Goal: Task Accomplishment & Management: Use online tool/utility

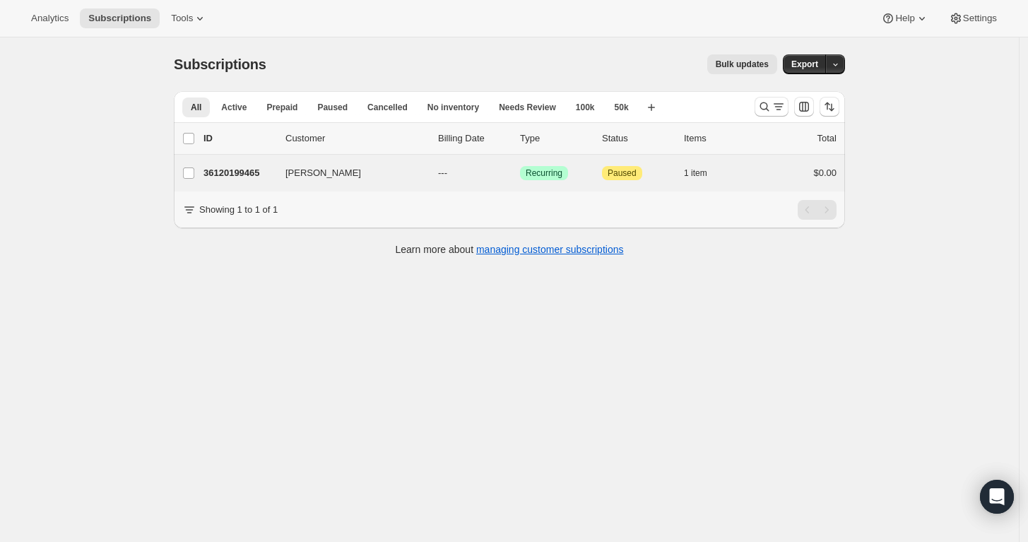
click at [232, 162] on div "ALEX KEHRIOTIS 36120199465 ALEX KEHRIOTIS --- Success Recurring Attention Pause…" at bounding box center [509, 173] width 671 height 37
click at [232, 172] on p "36120199465" at bounding box center [239, 173] width 71 height 14
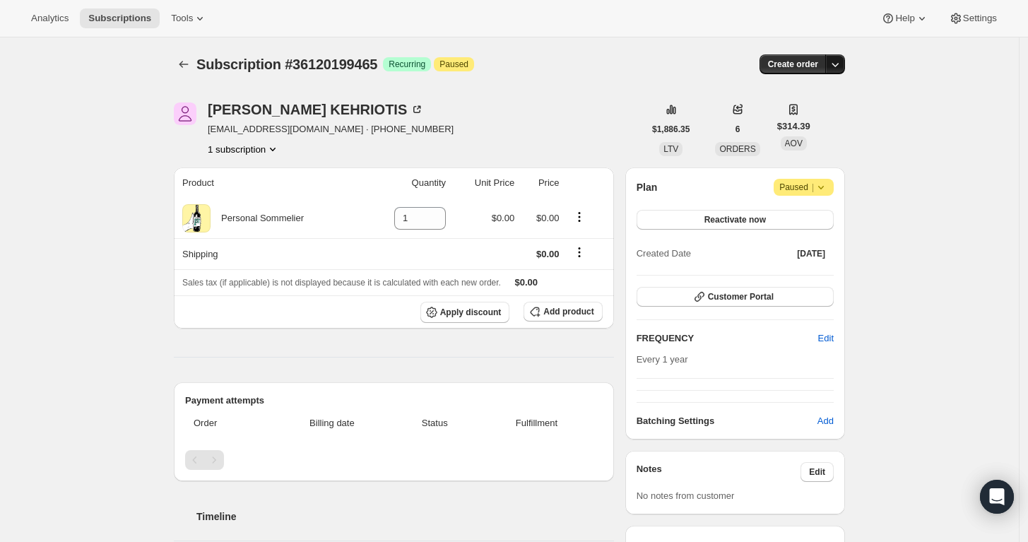
click at [841, 64] on icon "button" at bounding box center [835, 64] width 14 height 14
click at [786, 127] on button "Create custom one-time order" at bounding box center [770, 117] width 149 height 23
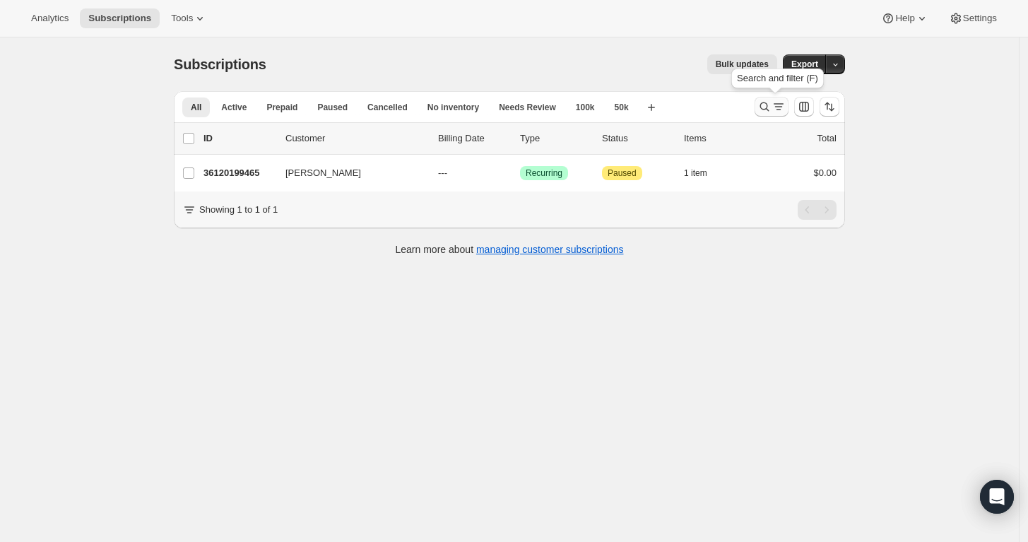
click at [770, 101] on icon "Search and filter results" at bounding box center [765, 107] width 14 height 14
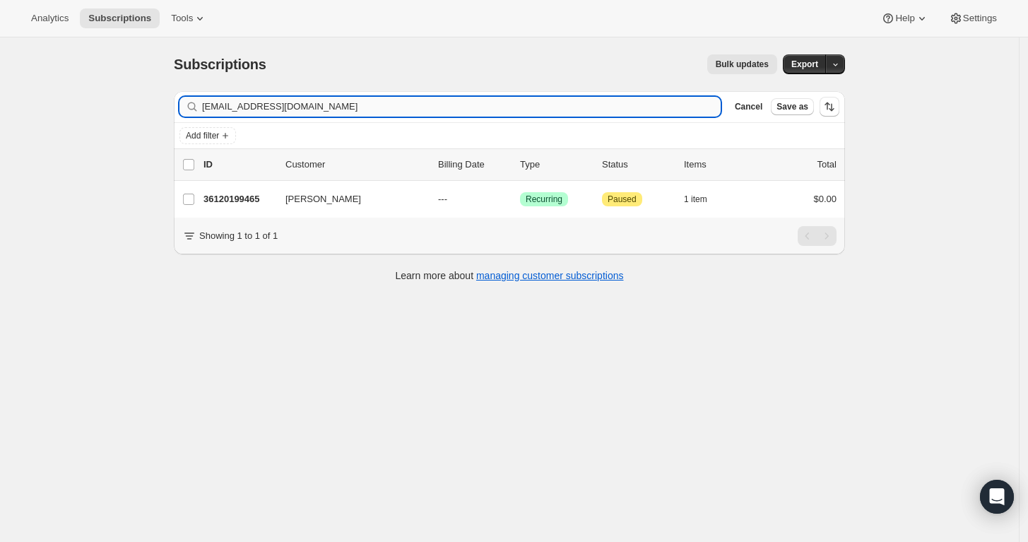
click at [509, 107] on input "akehriotis@gmail.com" at bounding box center [461, 107] width 519 height 20
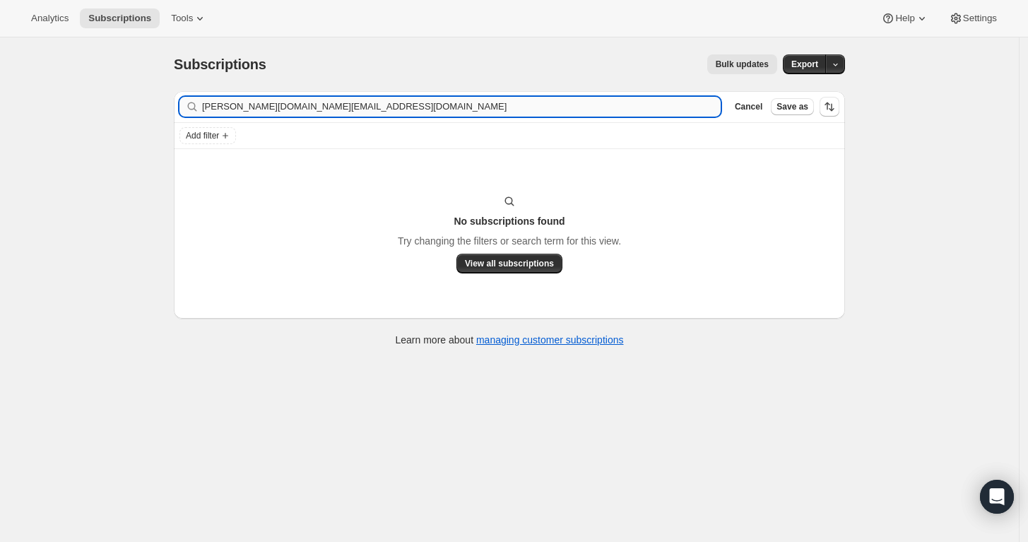
type input "erica.d.post@gmail.com"
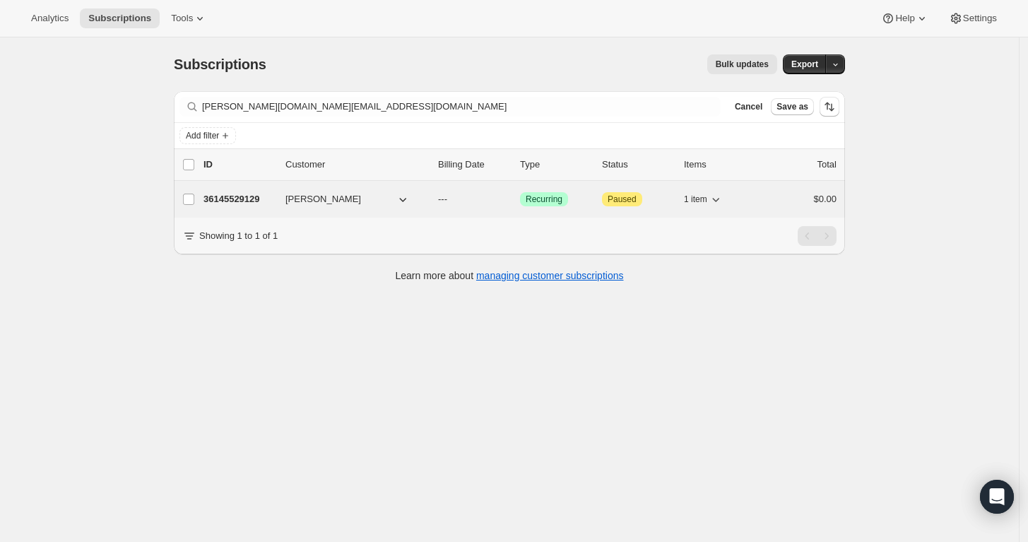
click at [233, 196] on p "36145529129" at bounding box center [239, 199] width 71 height 14
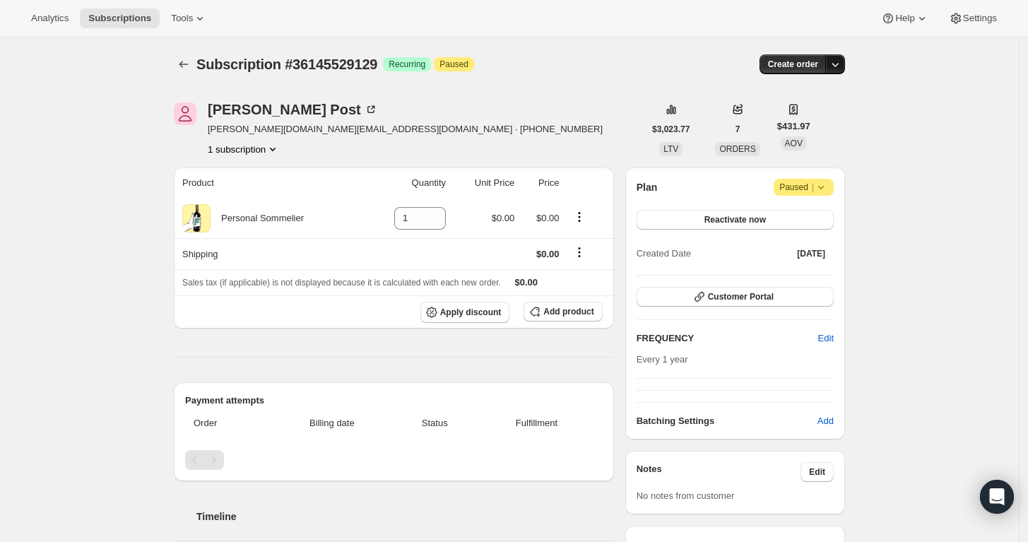
click at [837, 61] on icon "button" at bounding box center [835, 64] width 14 height 14
click at [818, 115] on span "Create custom one-time order" at bounding box center [780, 117] width 122 height 11
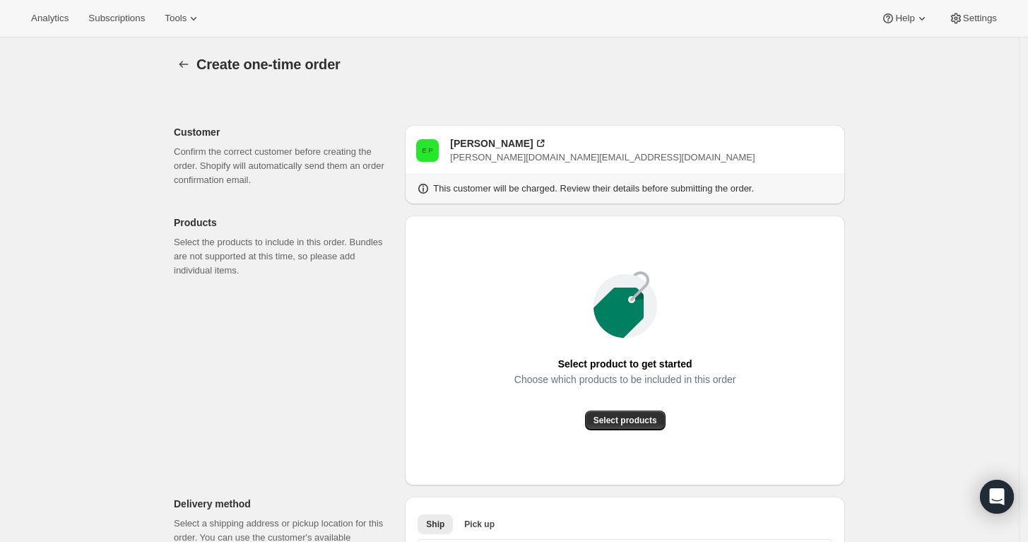
click at [614, 431] on div "Select product to get started Choose which products to be included in this orde…" at bounding box center [625, 350] width 418 height 247
click at [628, 421] on span "Select products" at bounding box center [626, 420] width 64 height 11
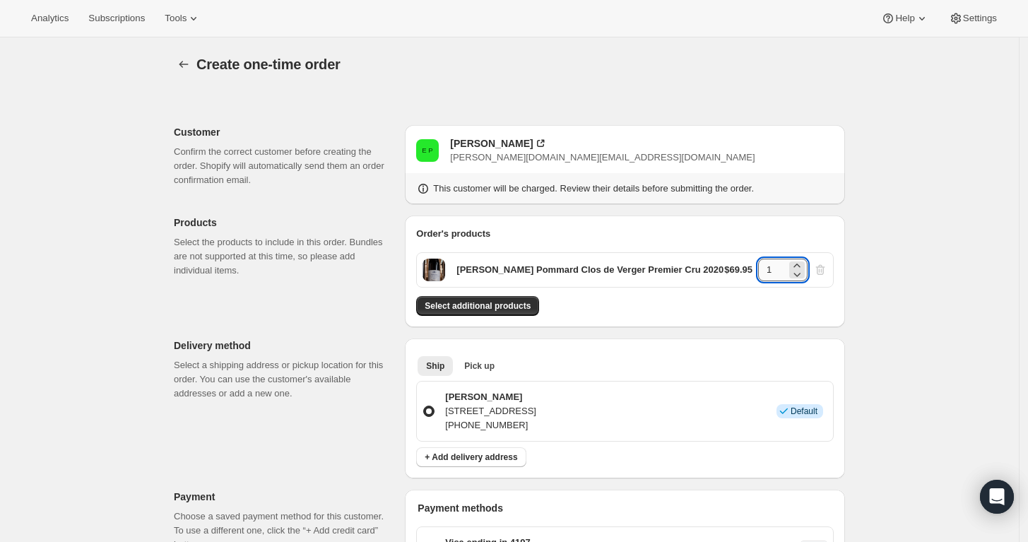
click at [775, 272] on input "1" at bounding box center [772, 270] width 28 height 23
type input "6"
click at [885, 296] on div "Create one-time order. This page is ready Create one-time order Customer Confir…" at bounding box center [509, 534] width 1019 height 994
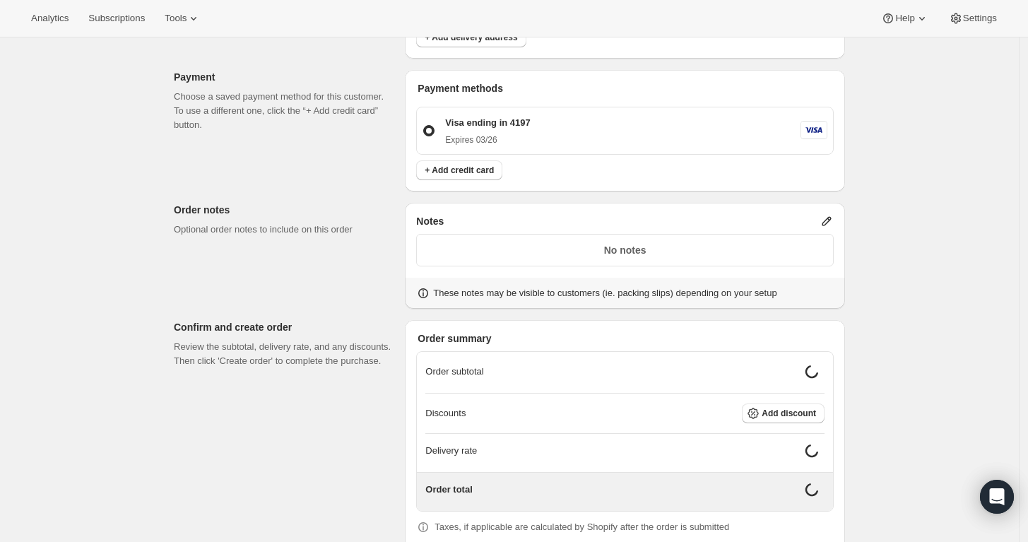
scroll to position [424, 0]
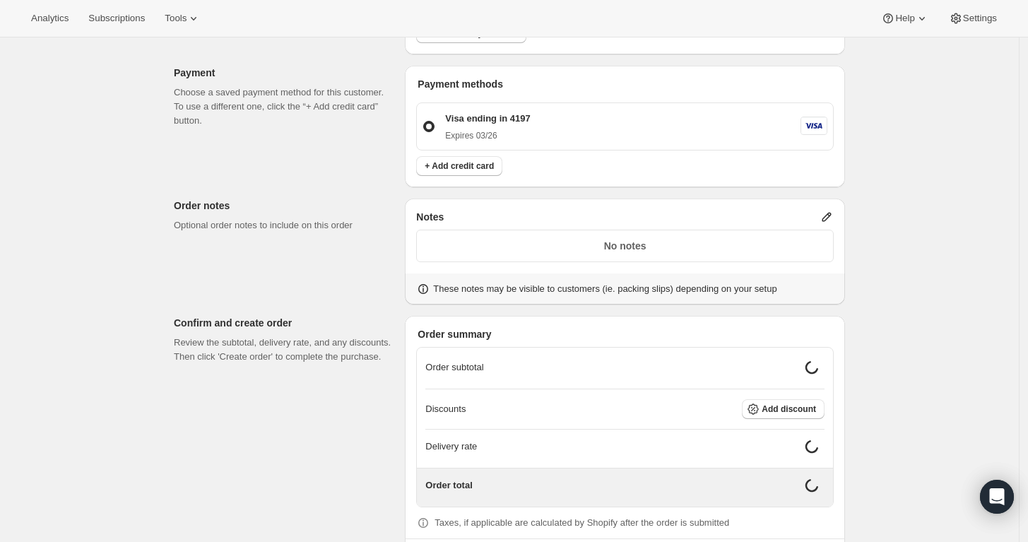
click at [788, 245] on p "No notes" at bounding box center [624, 246] width 399 height 14
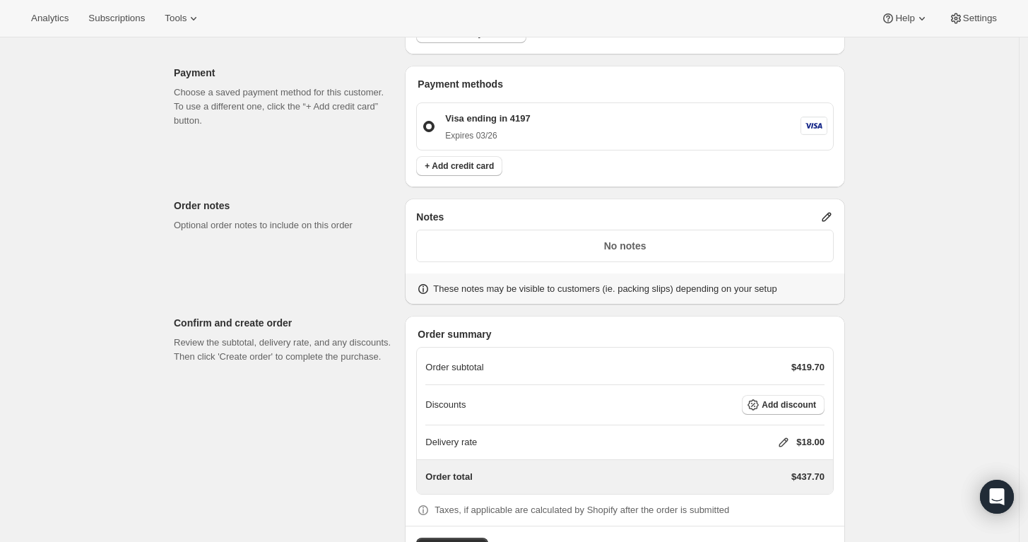
click at [832, 216] on icon at bounding box center [827, 217] width 9 height 9
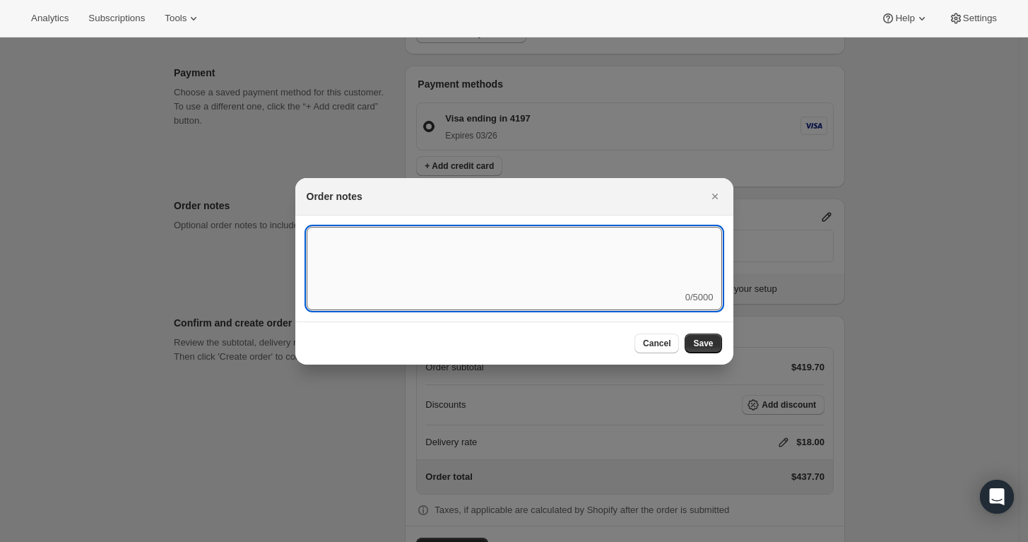
click at [528, 288] on textarea ":ra3:" at bounding box center [515, 259] width 416 height 64
type textarea "Weather HOLD"
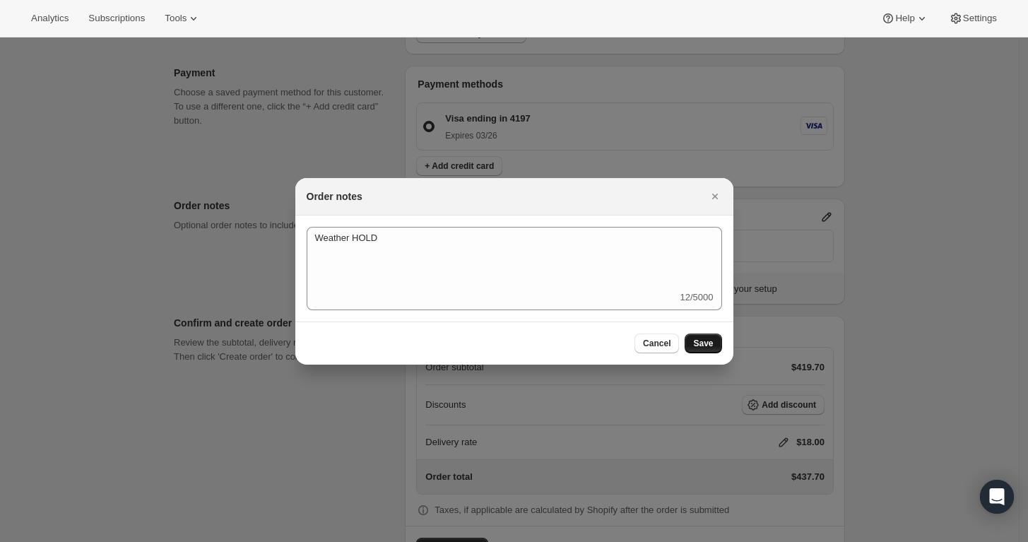
click at [706, 343] on span "Save" at bounding box center [703, 343] width 20 height 11
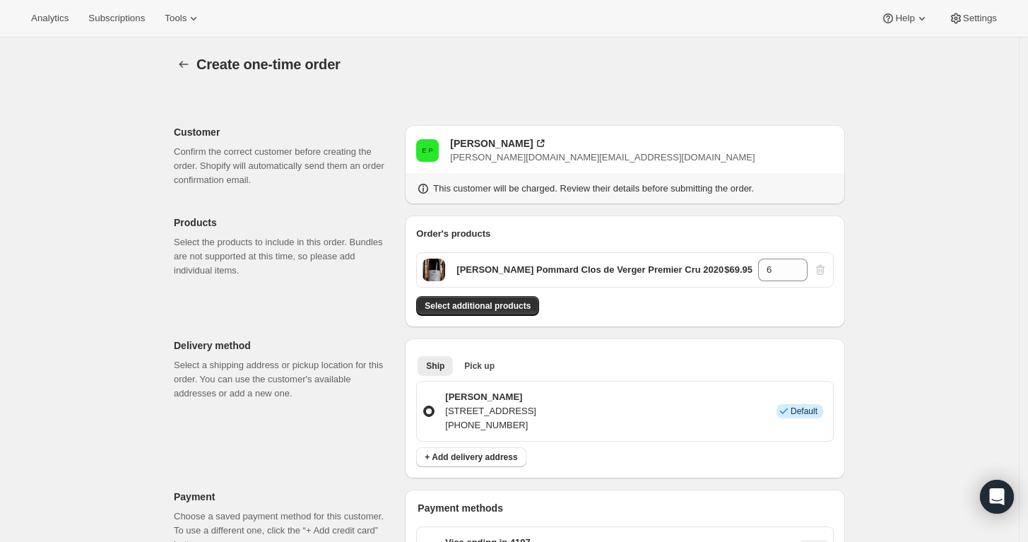
scroll to position [424, 0]
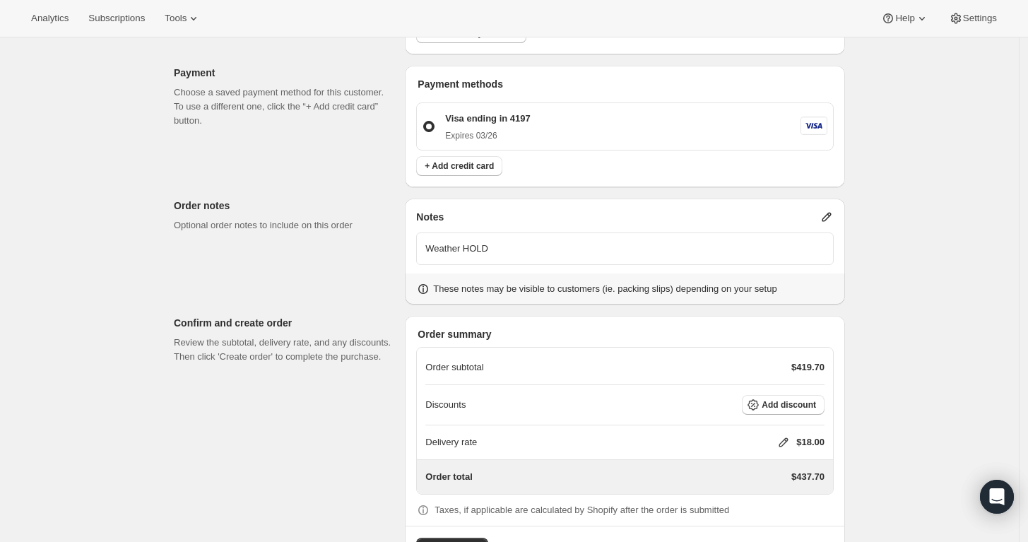
click at [789, 443] on icon at bounding box center [784, 442] width 14 height 14
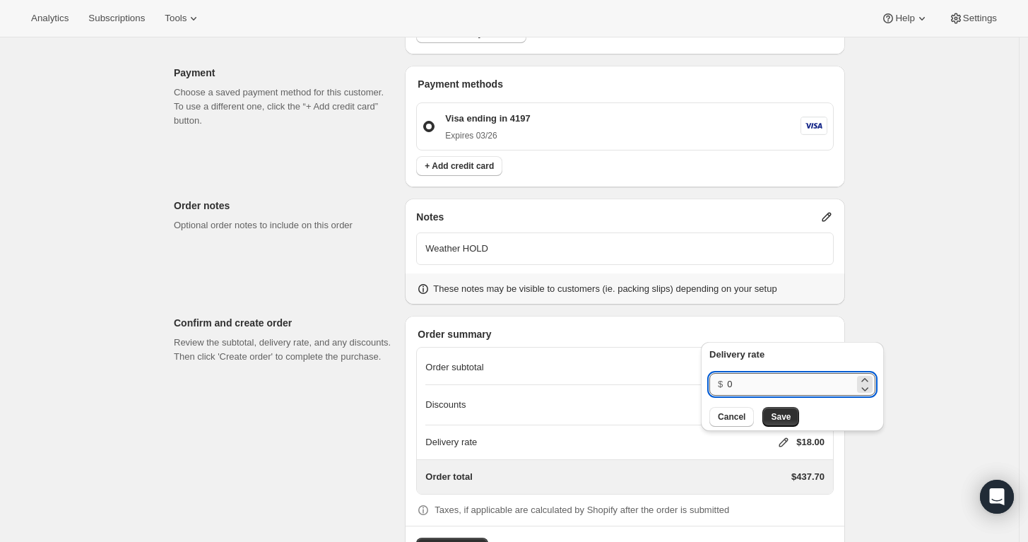
click at [790, 384] on input "0" at bounding box center [790, 384] width 127 height 23
type input "0"
click at [783, 423] on button "Save" at bounding box center [781, 417] width 37 height 20
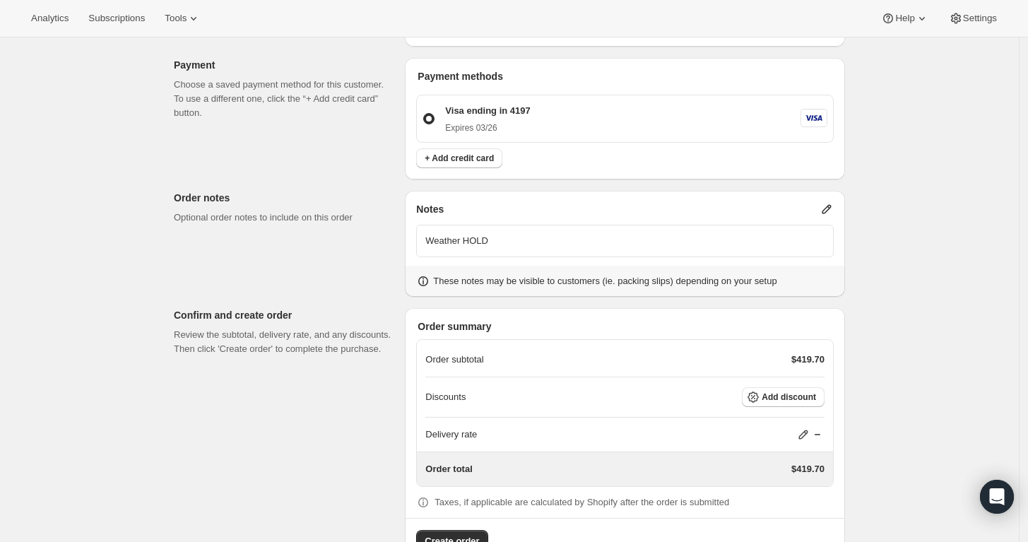
scroll to position [475, 0]
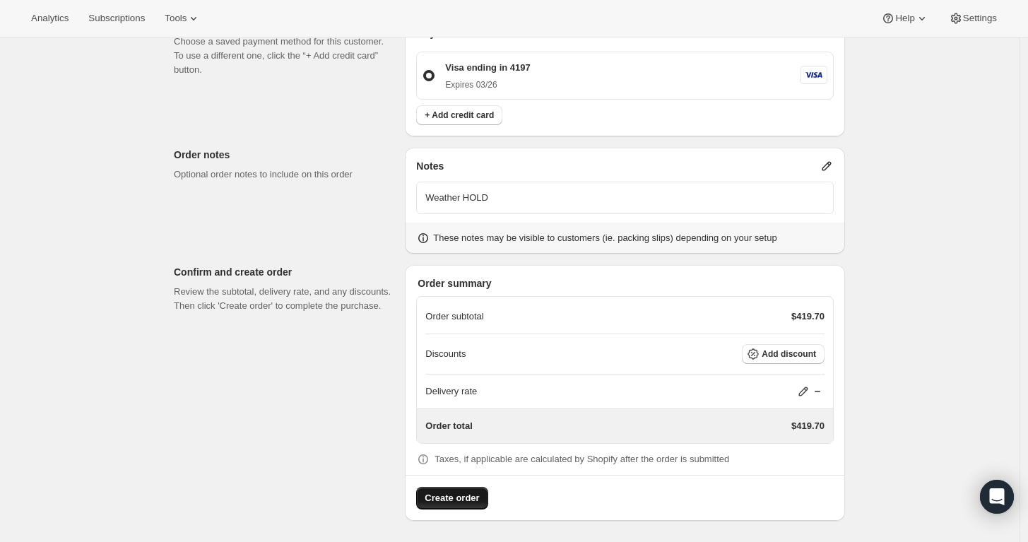
click at [457, 496] on span "Create order" at bounding box center [452, 498] width 54 height 14
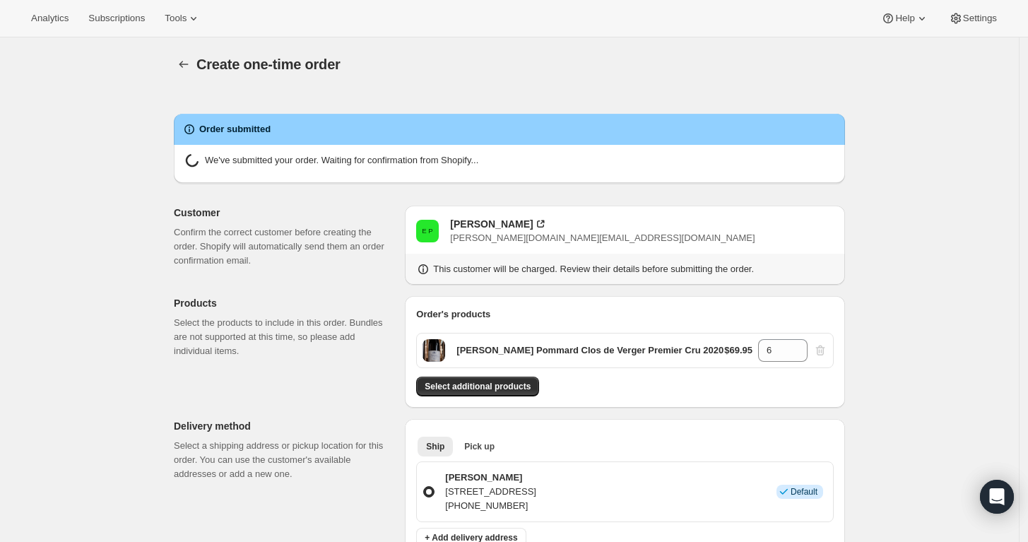
radio input "true"
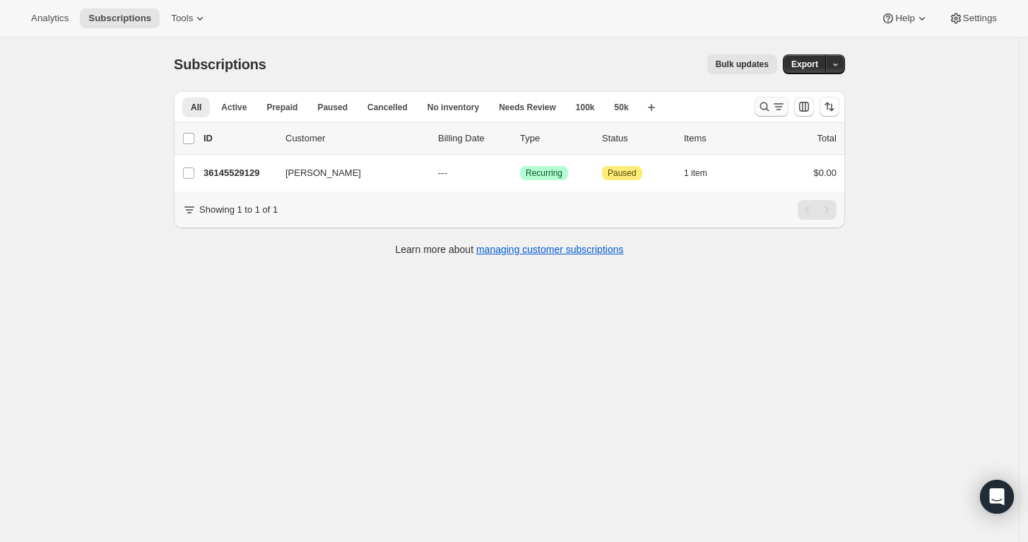
click at [767, 101] on icon "Search and filter results" at bounding box center [765, 107] width 14 height 14
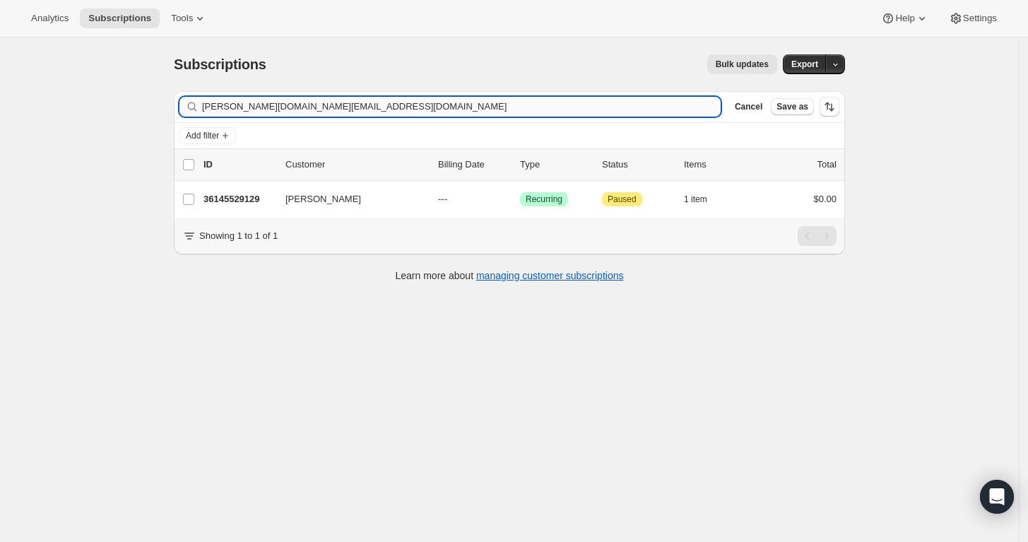
click at [466, 106] on input "erica.d.post@gmail.com" at bounding box center [461, 107] width 519 height 20
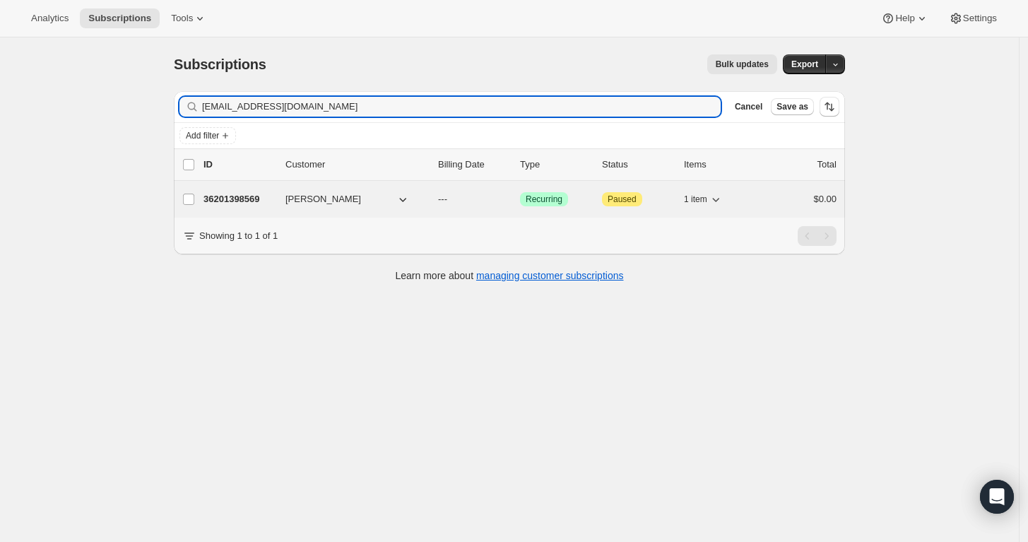
type input "ravikumarchopra@gmail.com"
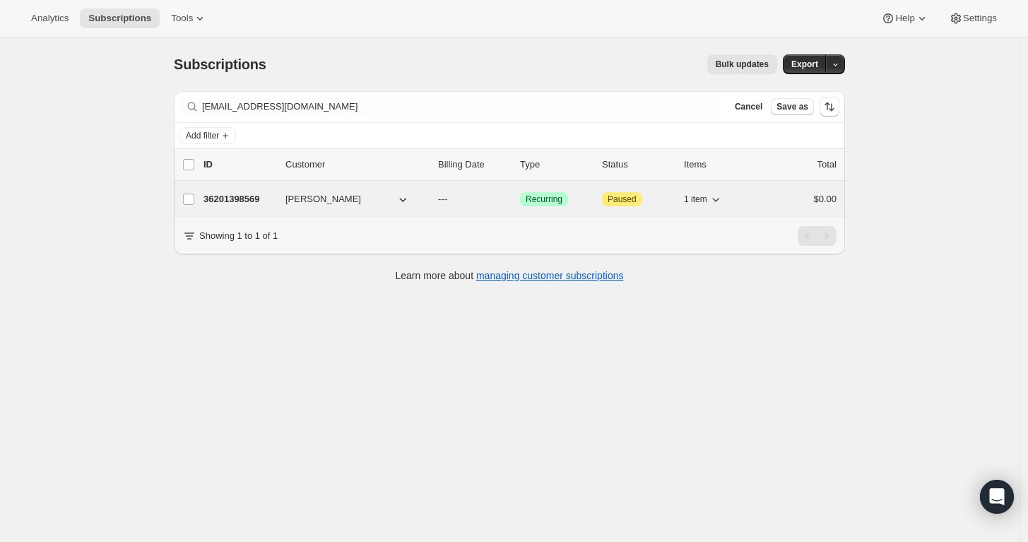
click at [240, 199] on p "36201398569" at bounding box center [239, 199] width 71 height 14
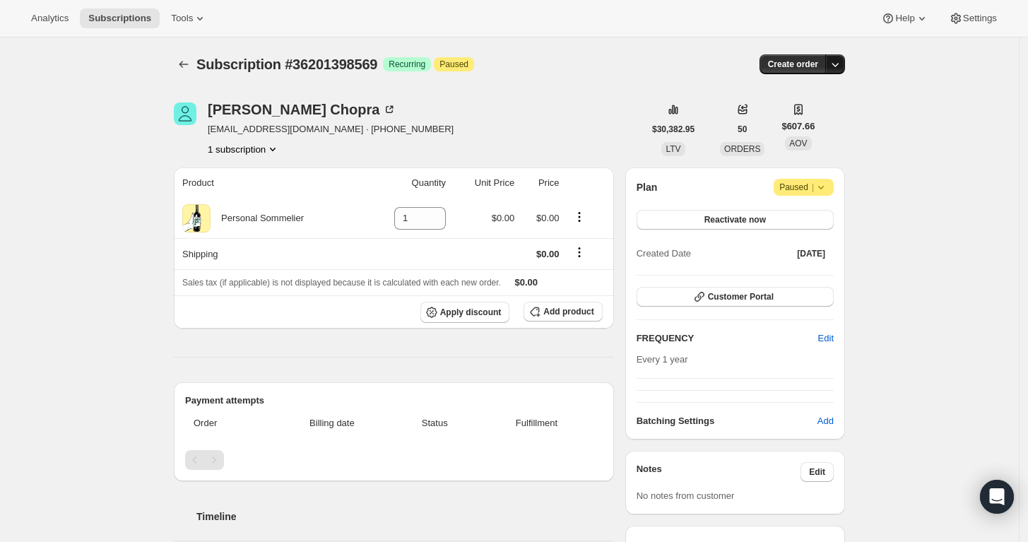
click at [835, 55] on button "button" at bounding box center [835, 64] width 20 height 20
click at [804, 120] on span "Create custom one-time order" at bounding box center [780, 117] width 122 height 11
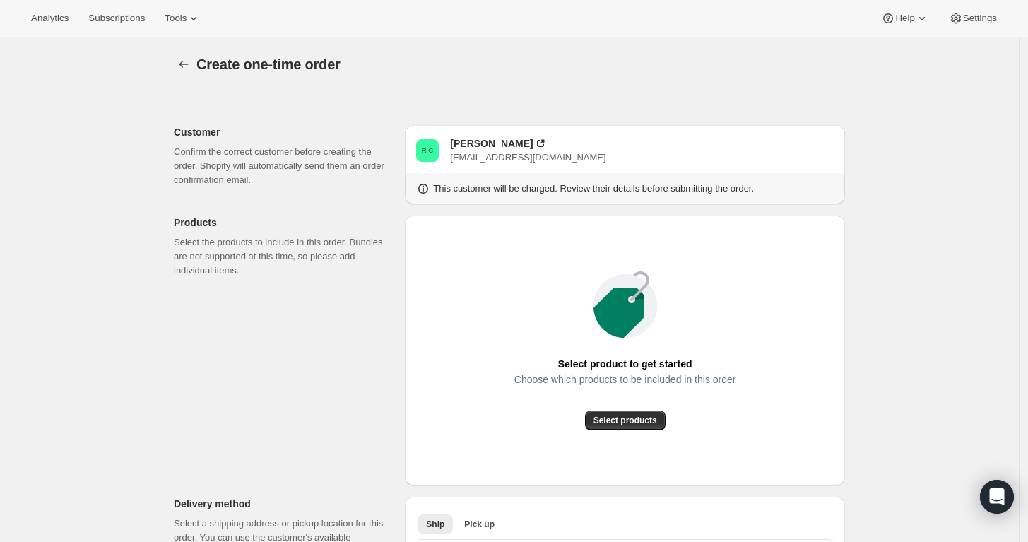
click at [637, 296] on icon at bounding box center [639, 286] width 19 height 30
click at [632, 419] on span "Select products" at bounding box center [626, 420] width 64 height 11
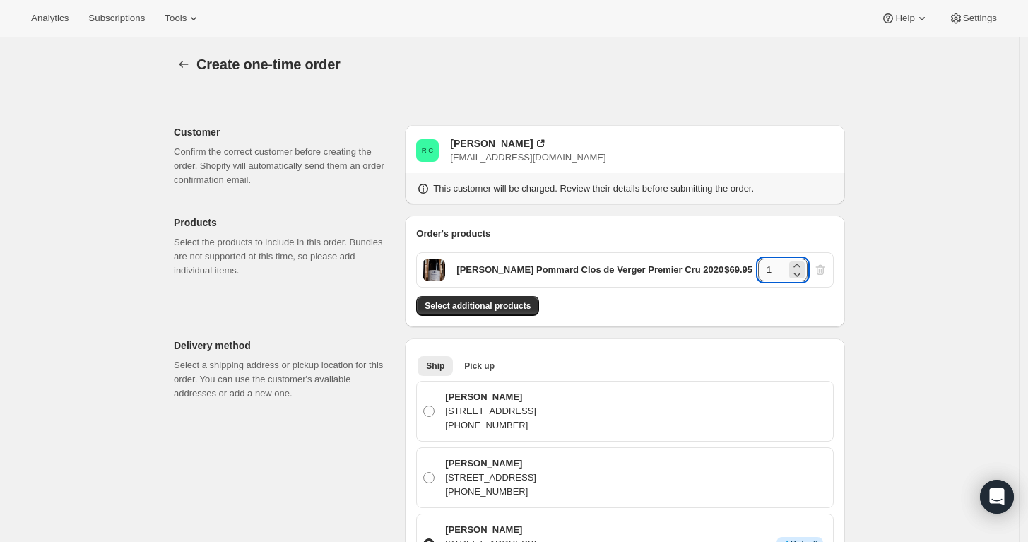
click at [776, 273] on input "1" at bounding box center [772, 270] width 28 height 23
type input "6"
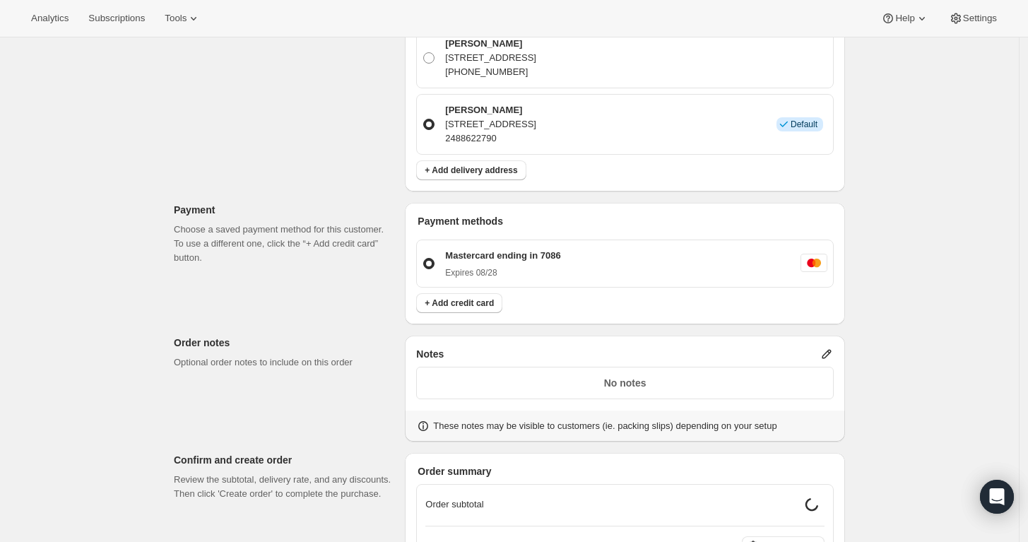
scroll to position [430, 0]
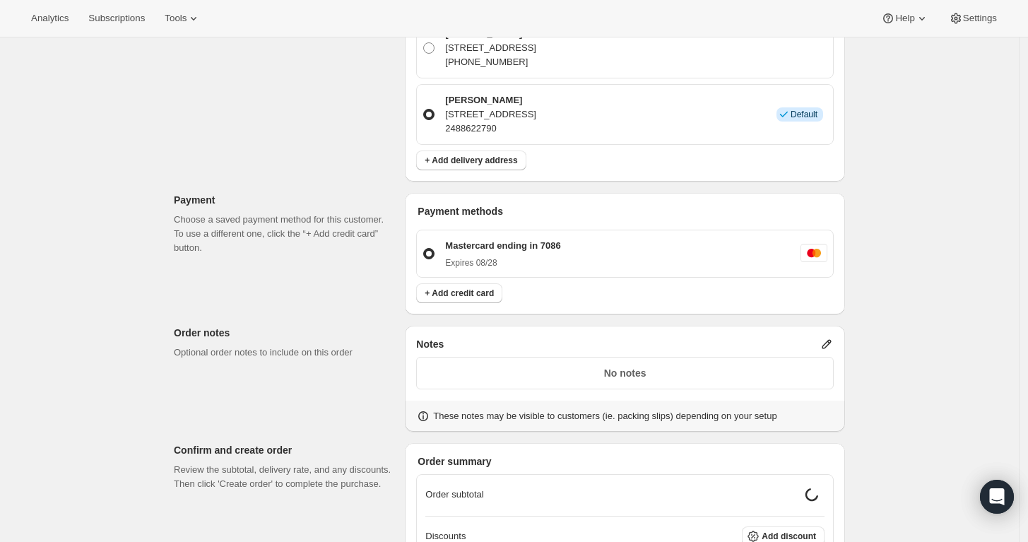
click at [834, 341] on icon at bounding box center [827, 344] width 14 height 14
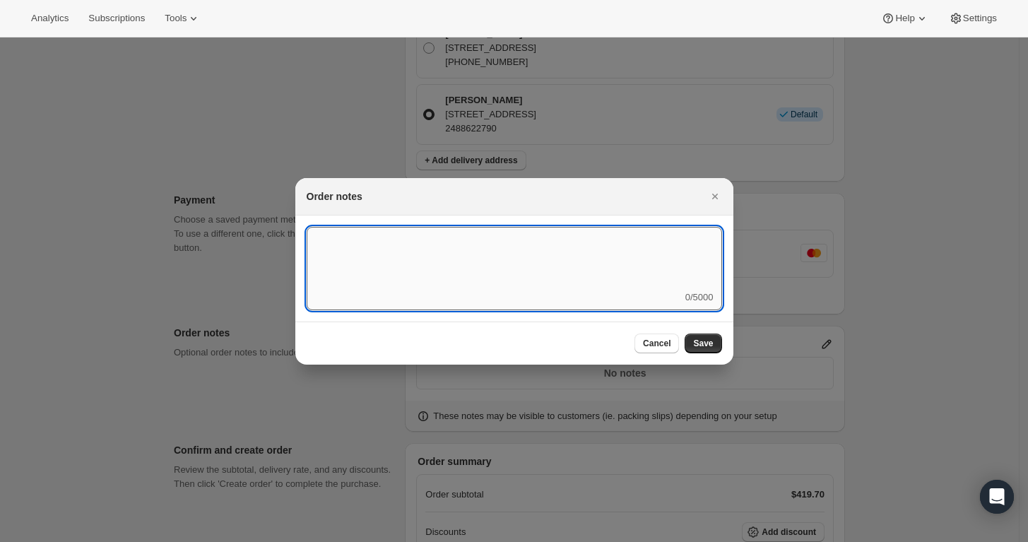
click at [588, 290] on textarea ":r3t:" at bounding box center [515, 259] width 416 height 64
type textarea "Weather HOLD"
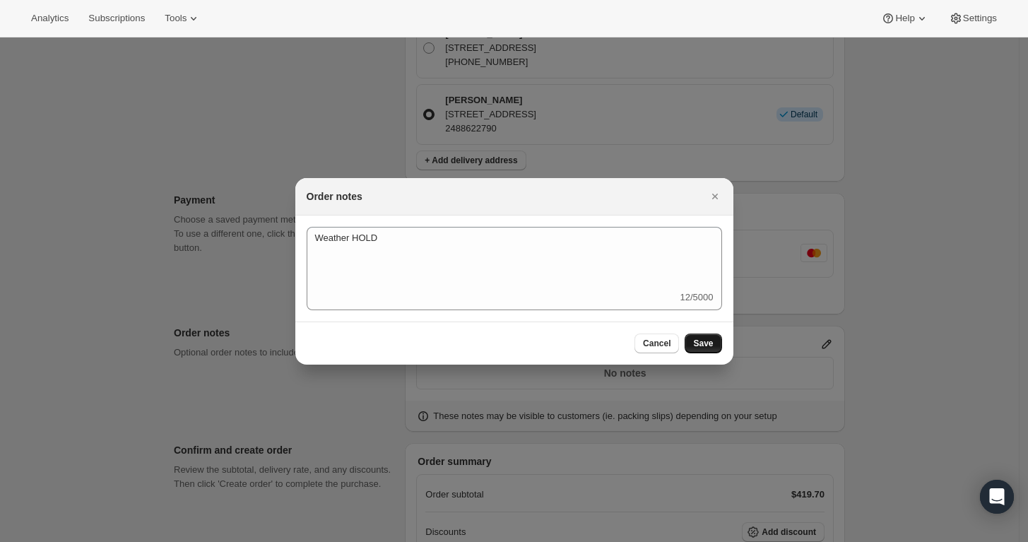
click at [703, 343] on span "Save" at bounding box center [703, 343] width 20 height 11
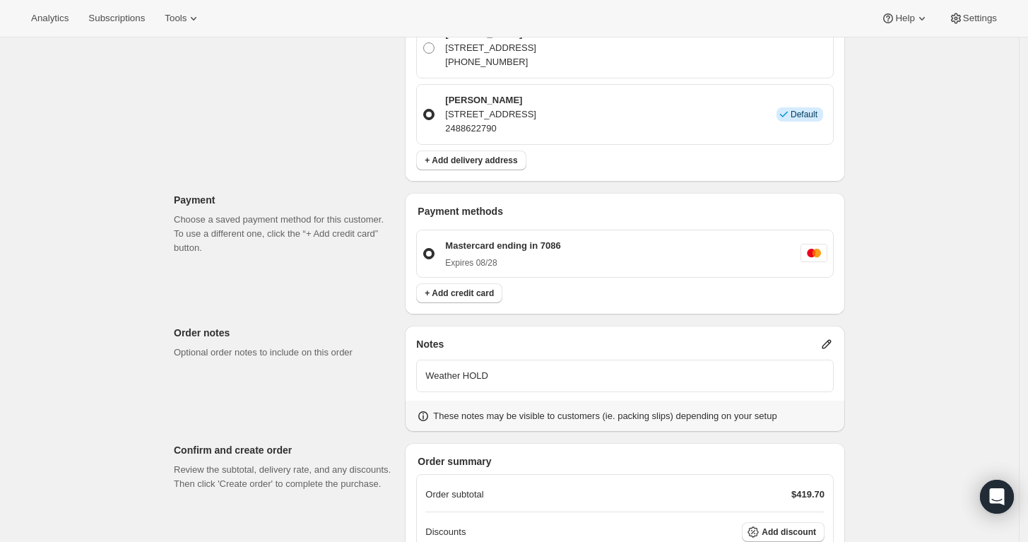
scroll to position [607, 0]
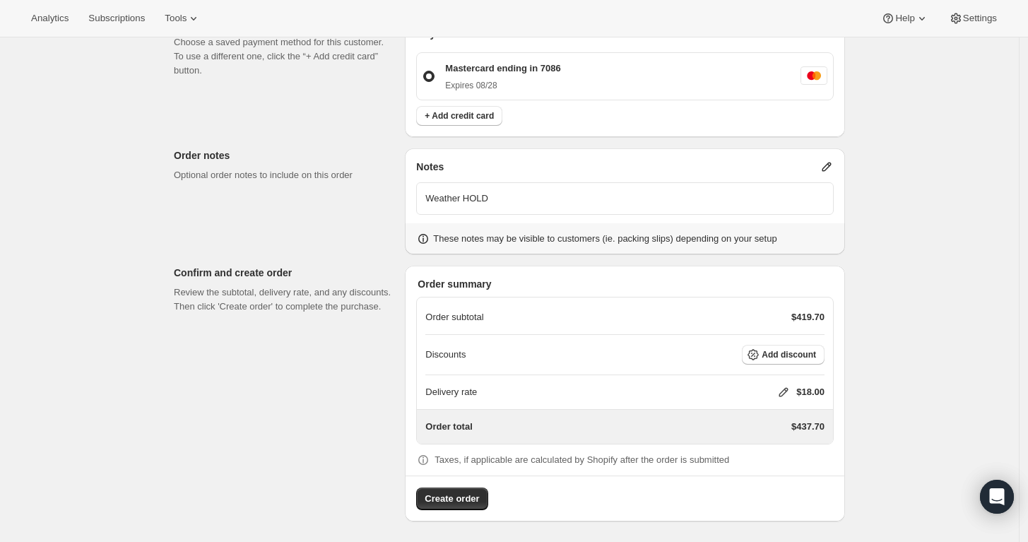
click at [787, 385] on icon at bounding box center [784, 392] width 14 height 14
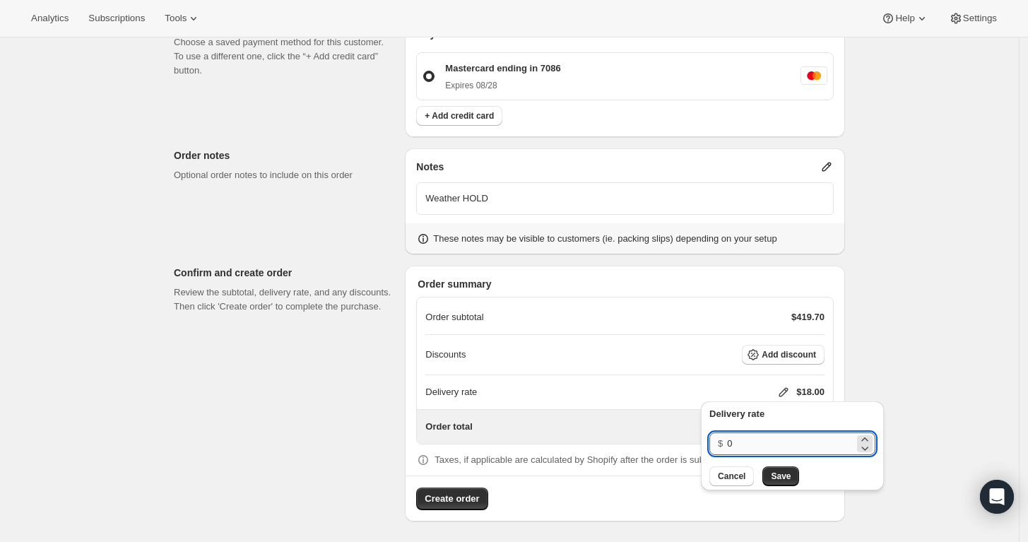
click at [761, 437] on input "0" at bounding box center [790, 443] width 127 height 23
type input "0"
click at [775, 473] on span "Save" at bounding box center [781, 476] width 20 height 11
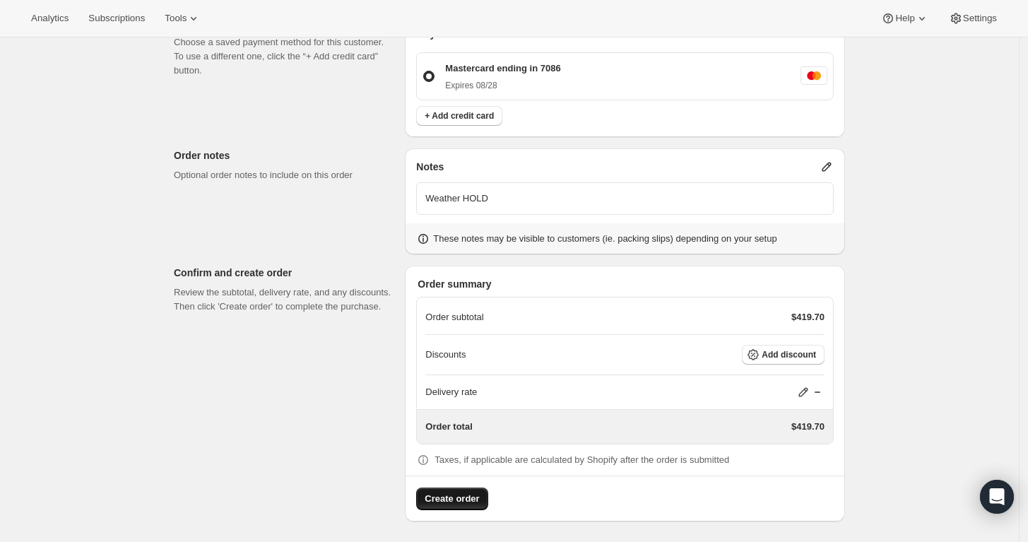
click at [464, 503] on span "Create order" at bounding box center [452, 499] width 54 height 14
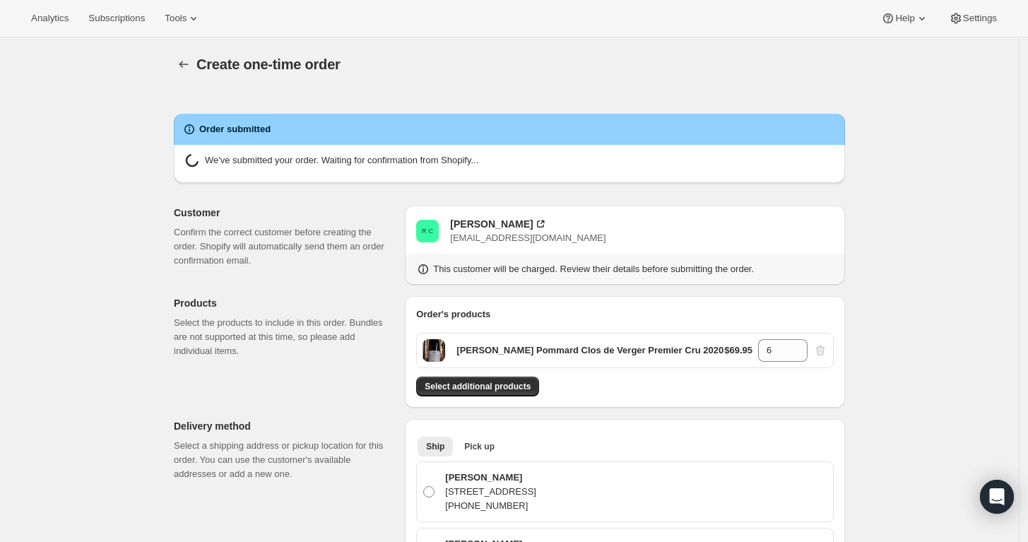
radio input "true"
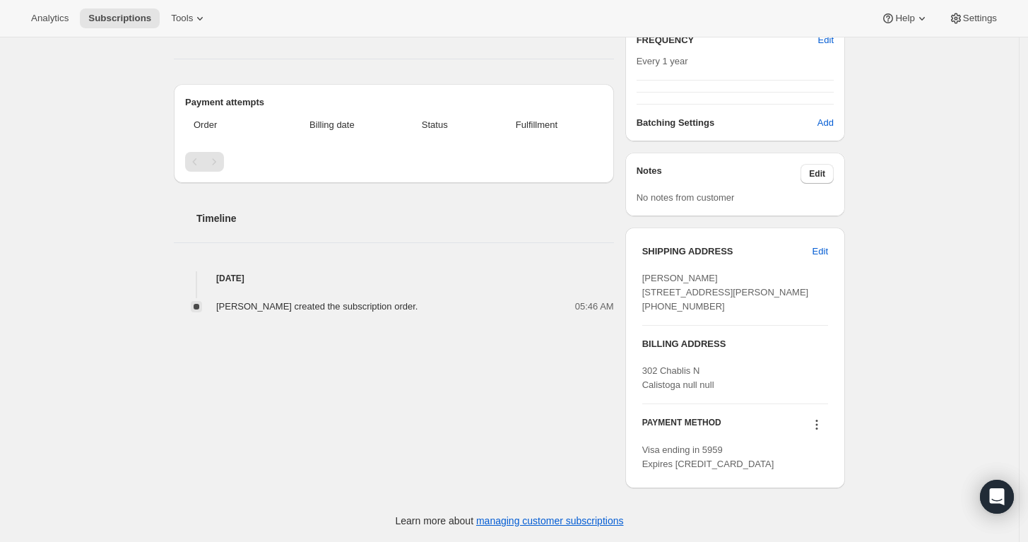
scroll to position [324, 0]
click at [822, 423] on icon at bounding box center [817, 425] width 14 height 14
click at [818, 426] on icon at bounding box center [817, 425] width 2 height 2
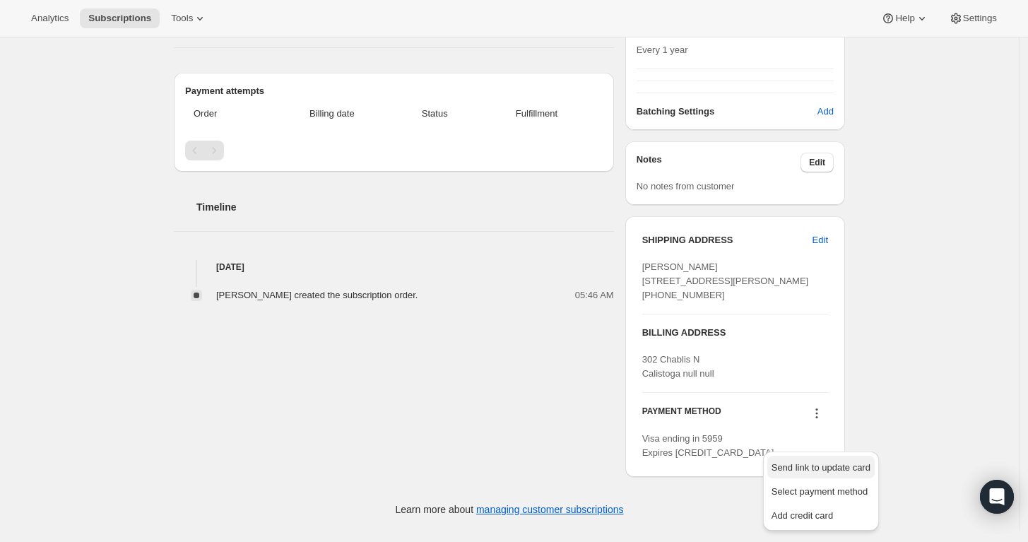
click at [805, 462] on span "Send link to update card" at bounding box center [821, 467] width 99 height 11
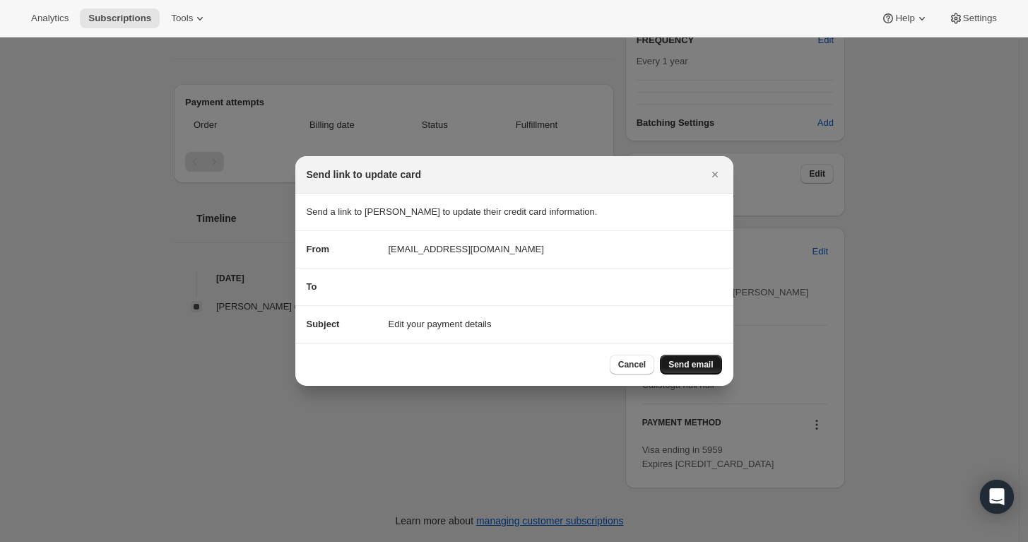
click at [701, 367] on span "Send email" at bounding box center [691, 364] width 45 height 11
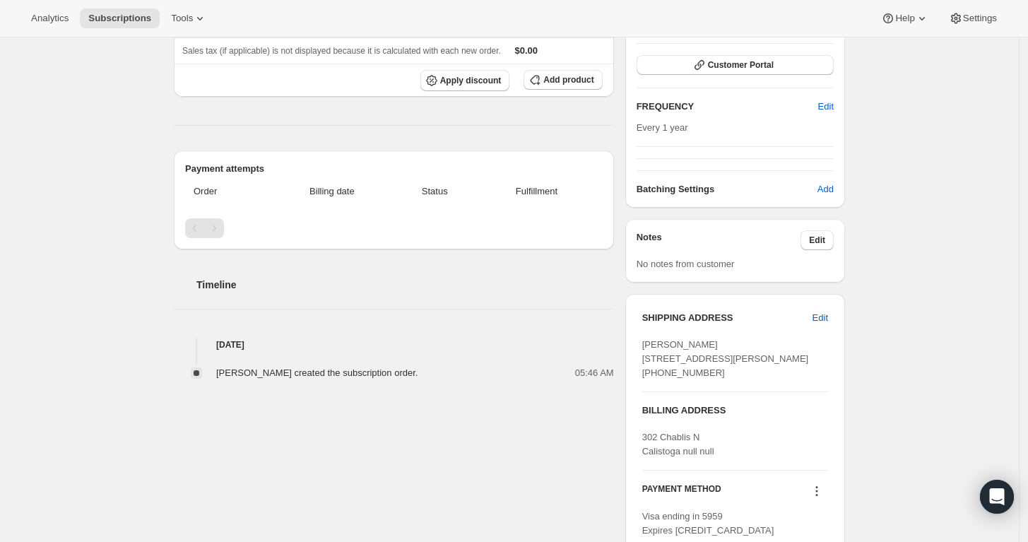
scroll to position [389, 0]
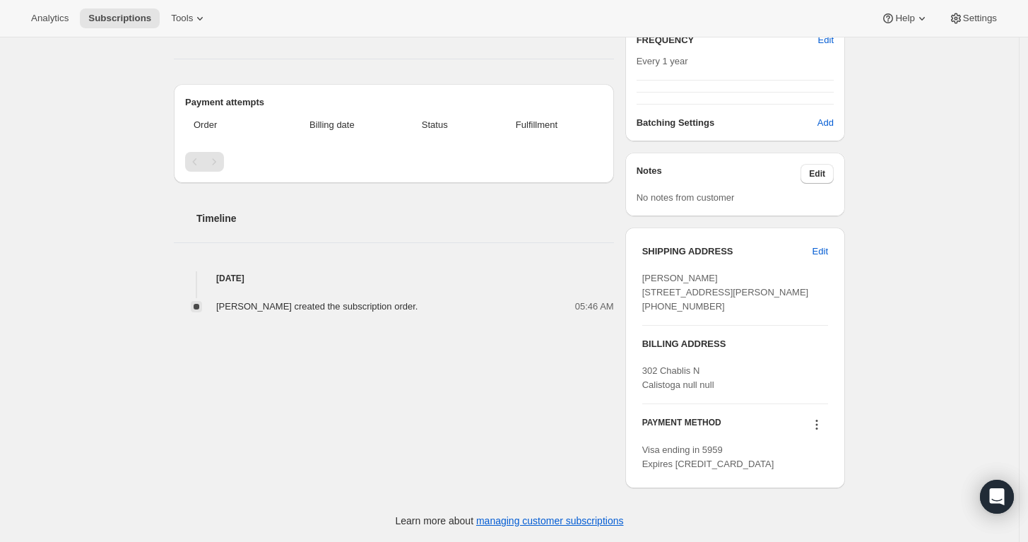
click at [820, 423] on icon at bounding box center [817, 425] width 14 height 14
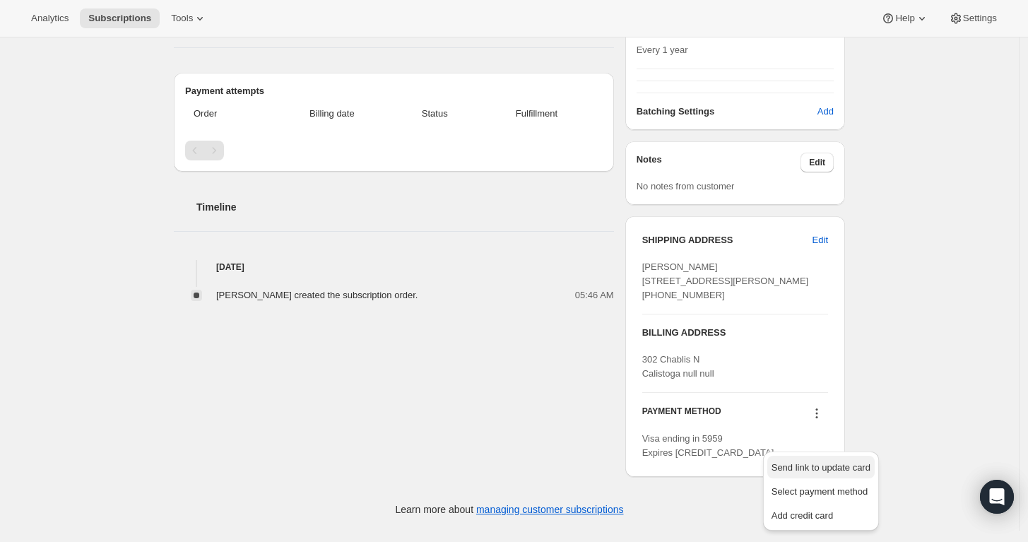
click at [821, 462] on span "Send link to update card" at bounding box center [821, 467] width 99 height 11
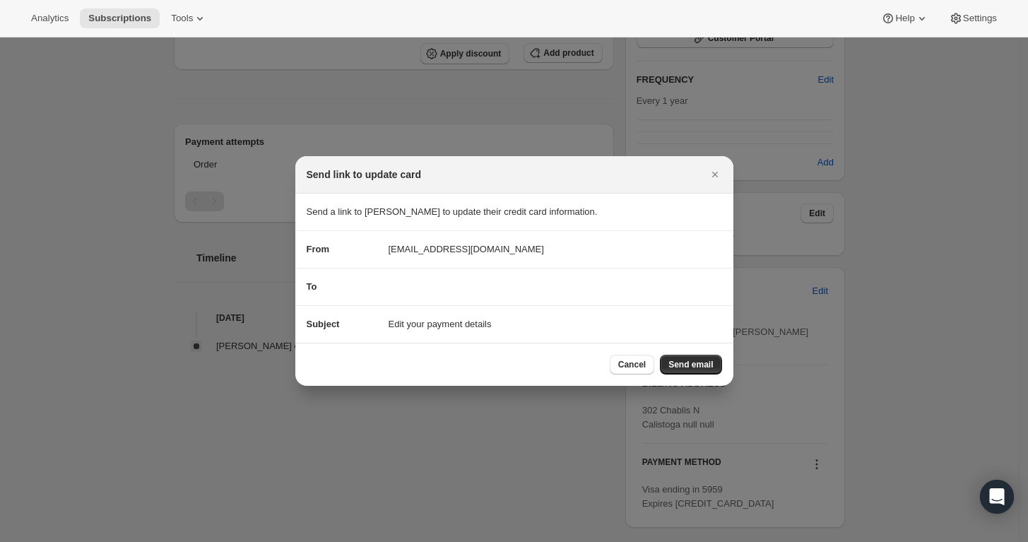
scroll to position [0, 0]
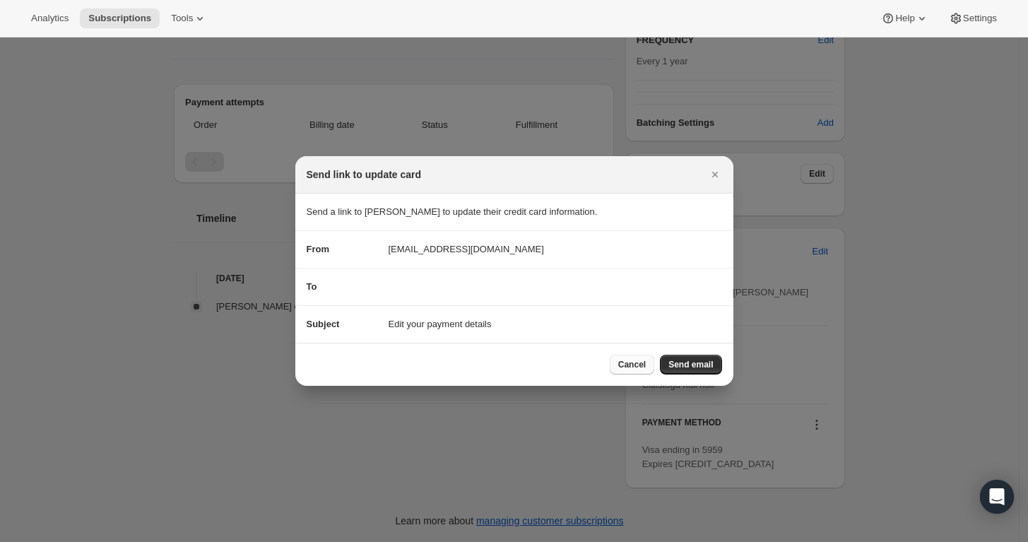
click at [618, 355] on button "Cancel" at bounding box center [632, 365] width 45 height 20
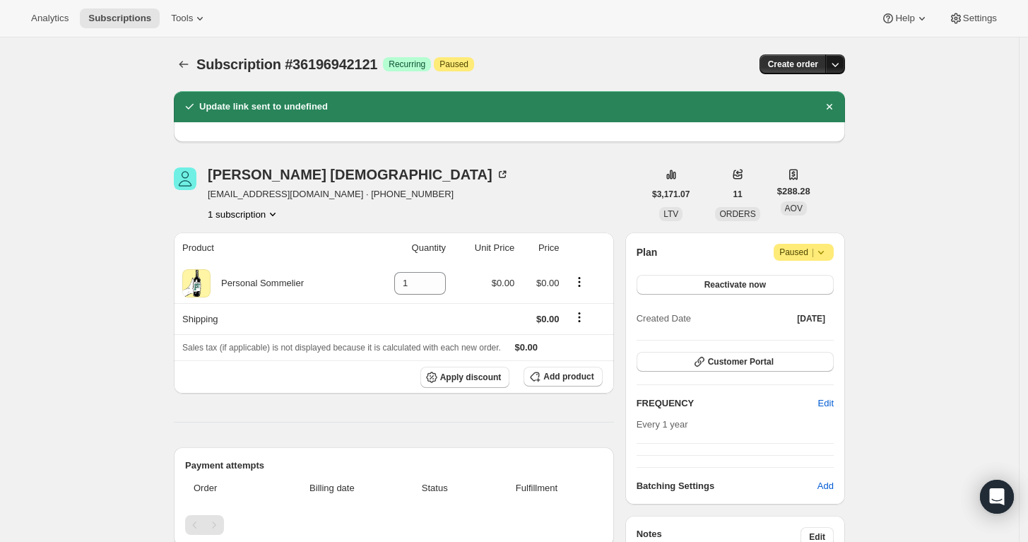
click at [837, 60] on icon "button" at bounding box center [835, 64] width 14 height 14
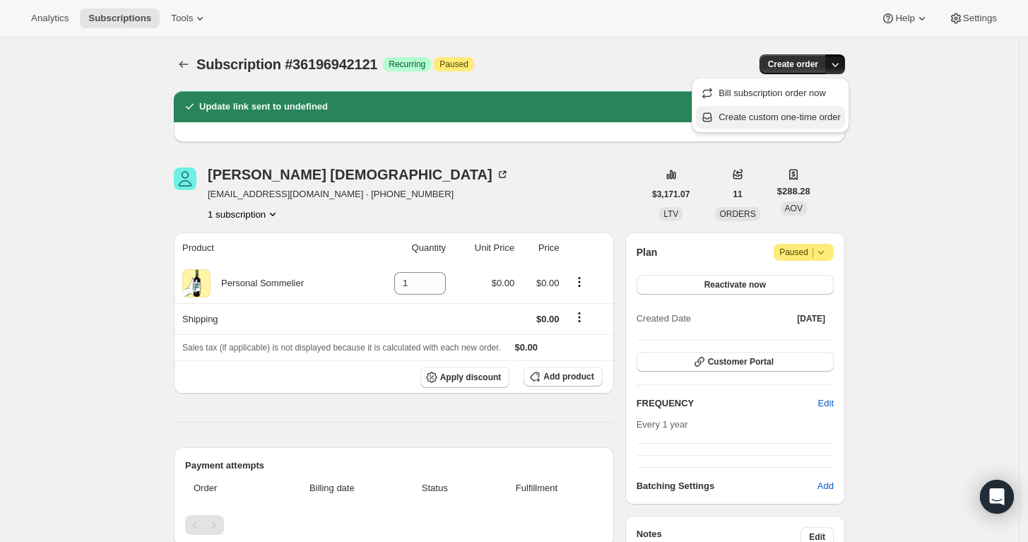
click at [820, 117] on span "Create custom one-time order" at bounding box center [780, 117] width 122 height 11
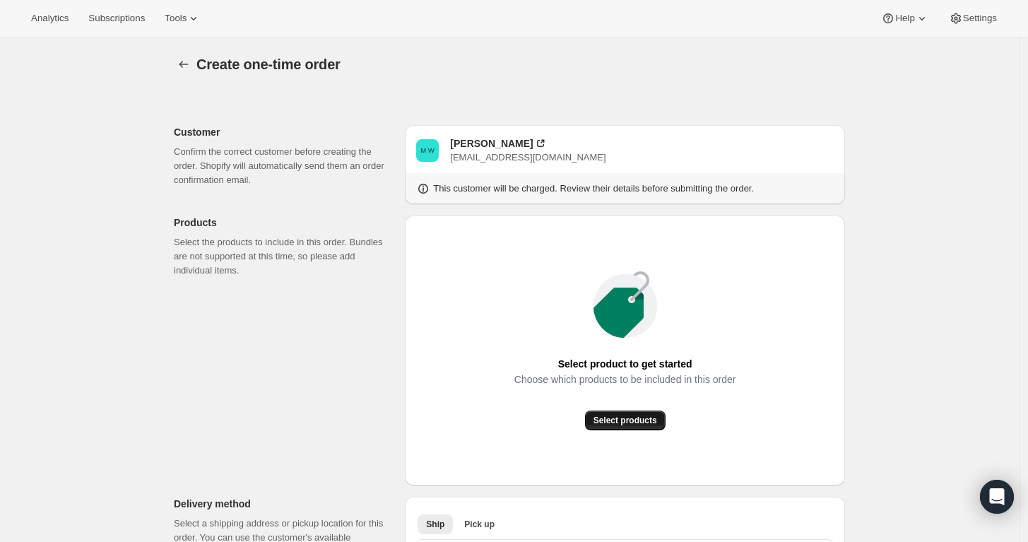
click at [628, 416] on span "Select products" at bounding box center [626, 420] width 64 height 11
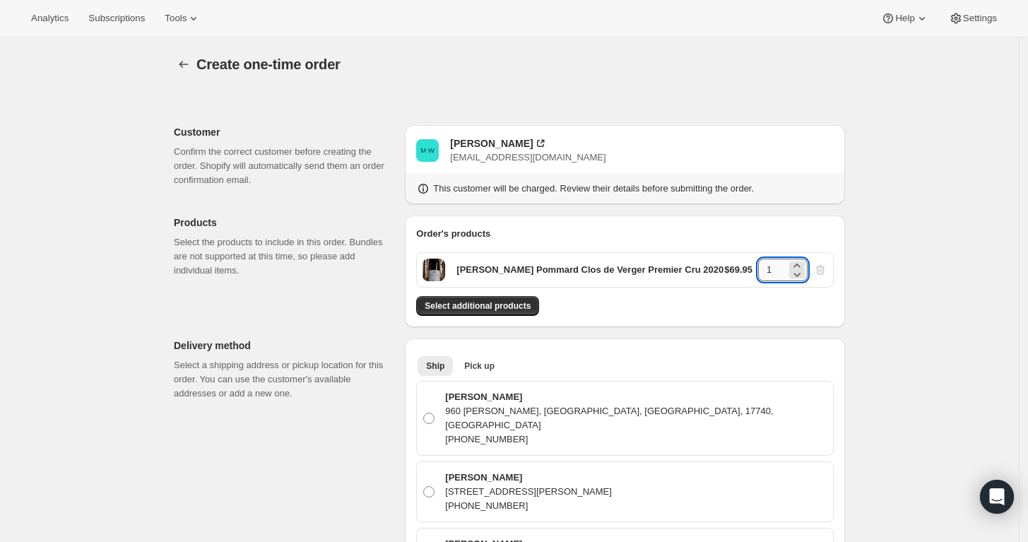
click at [779, 270] on input "1" at bounding box center [772, 270] width 28 height 23
type input "6"
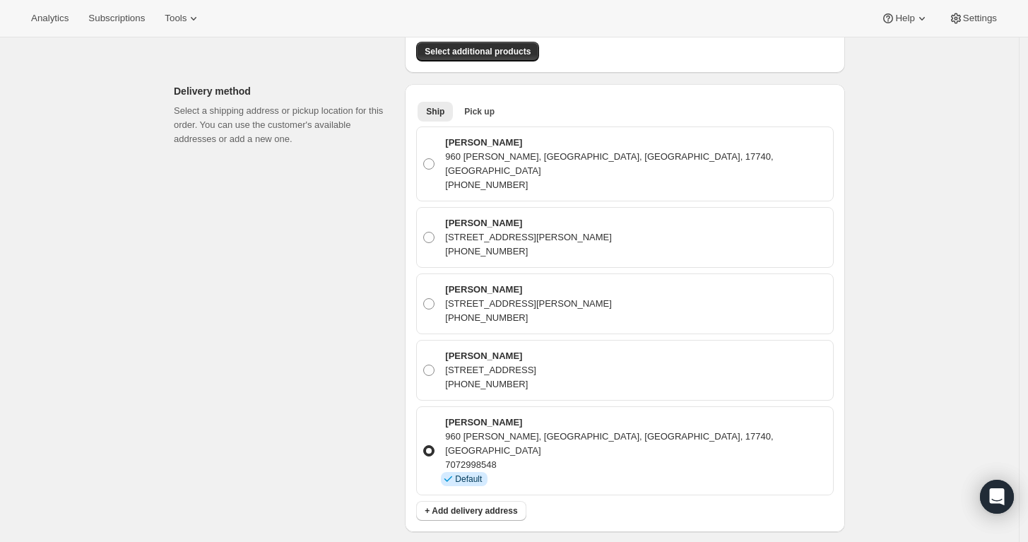
scroll to position [257, 0]
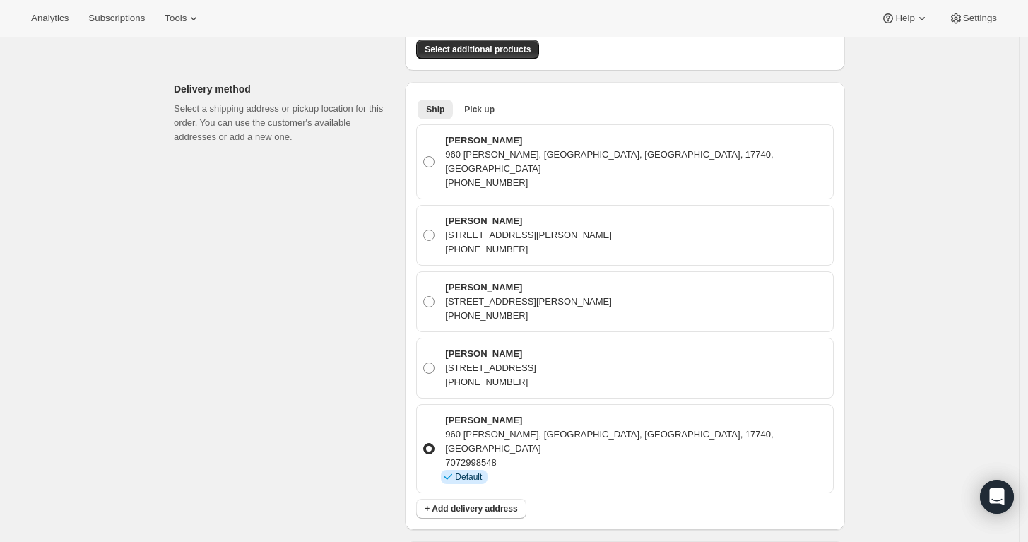
drag, startPoint x: 907, startPoint y: 283, endPoint x: 922, endPoint y: 375, distance: 93.2
click at [922, 375] on div "Create one-time order. This page is ready Create one-time order Customer Confir…" at bounding box center [509, 425] width 1019 height 1289
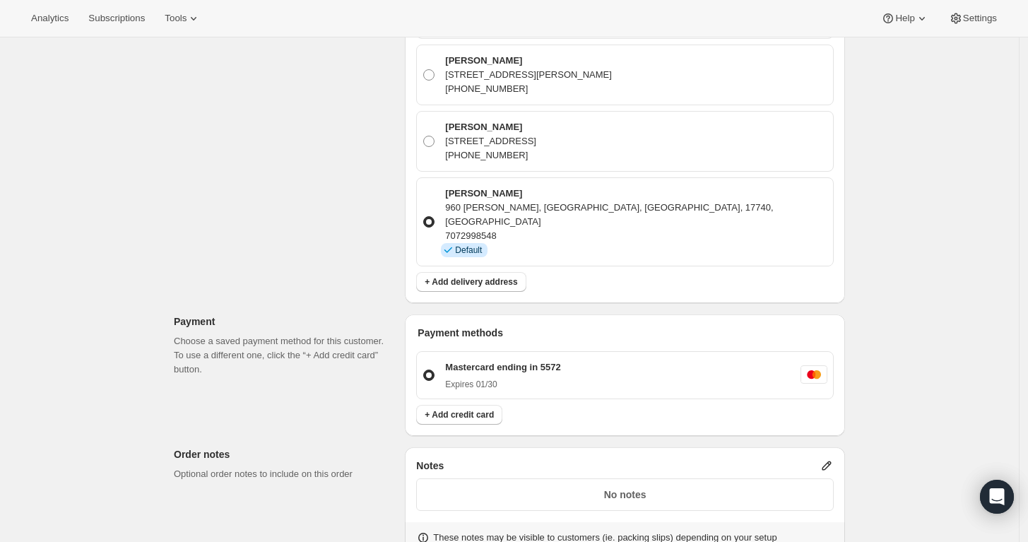
scroll to position [505, 0]
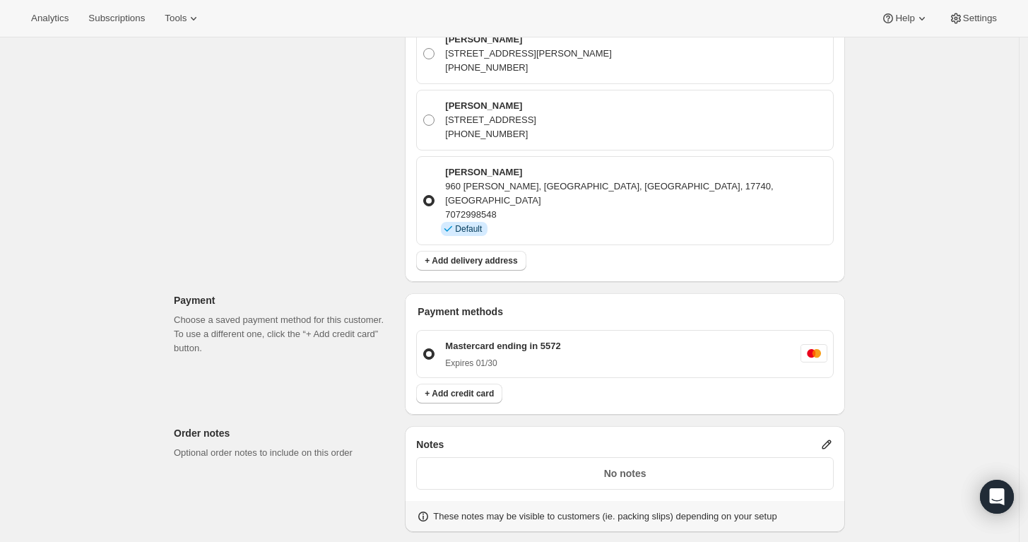
click at [786, 457] on div "No notes" at bounding box center [625, 473] width 418 height 33
click at [761, 466] on p "No notes" at bounding box center [624, 473] width 399 height 14
click at [829, 426] on div "Notes No notes These notes may be visible to customers (ie. packing slips) depe…" at bounding box center [625, 479] width 440 height 106
click at [831, 437] on icon at bounding box center [827, 444] width 14 height 14
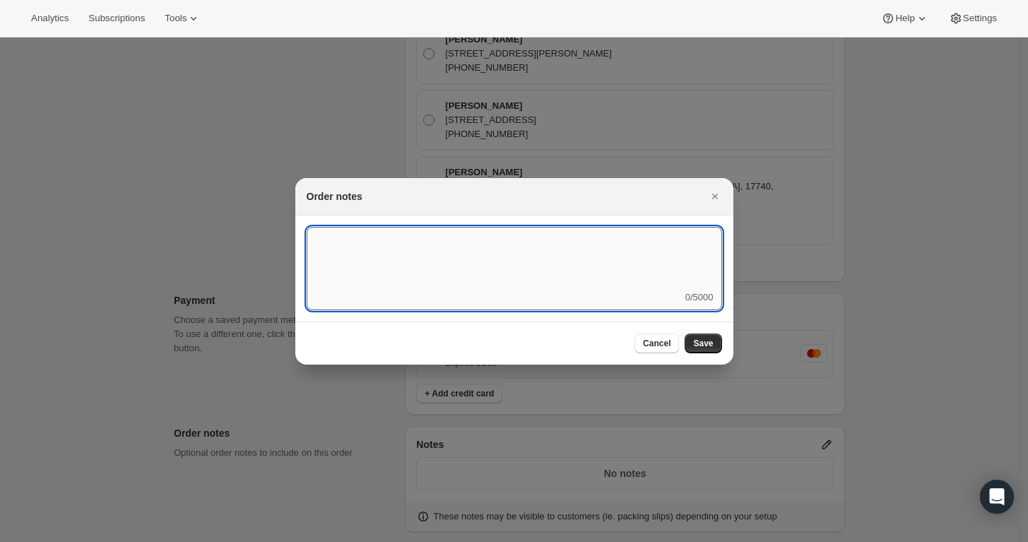
click at [577, 267] on textarea ":r6q:" at bounding box center [515, 259] width 416 height 64
type textarea "Weather HOLD"
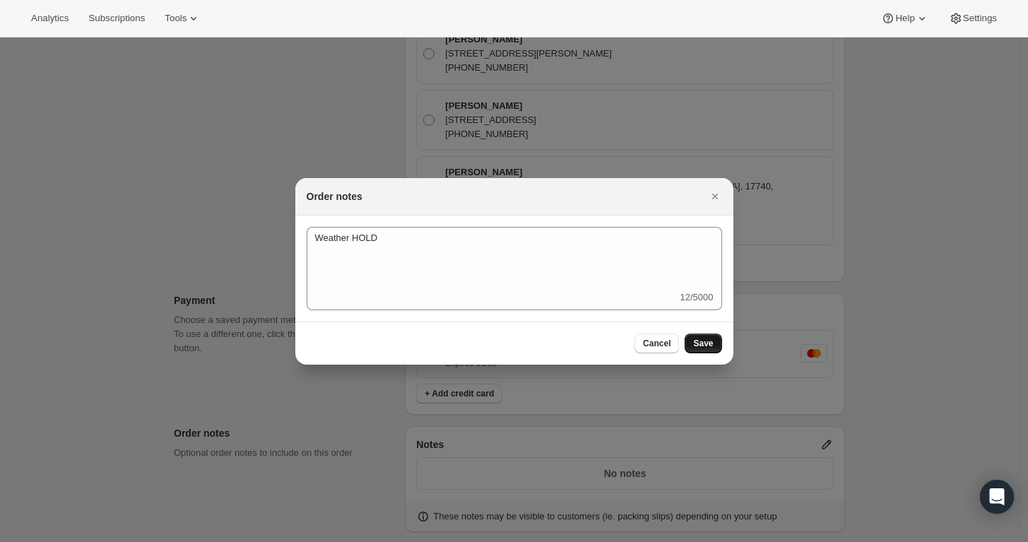
click at [705, 348] on span "Save" at bounding box center [703, 343] width 20 height 11
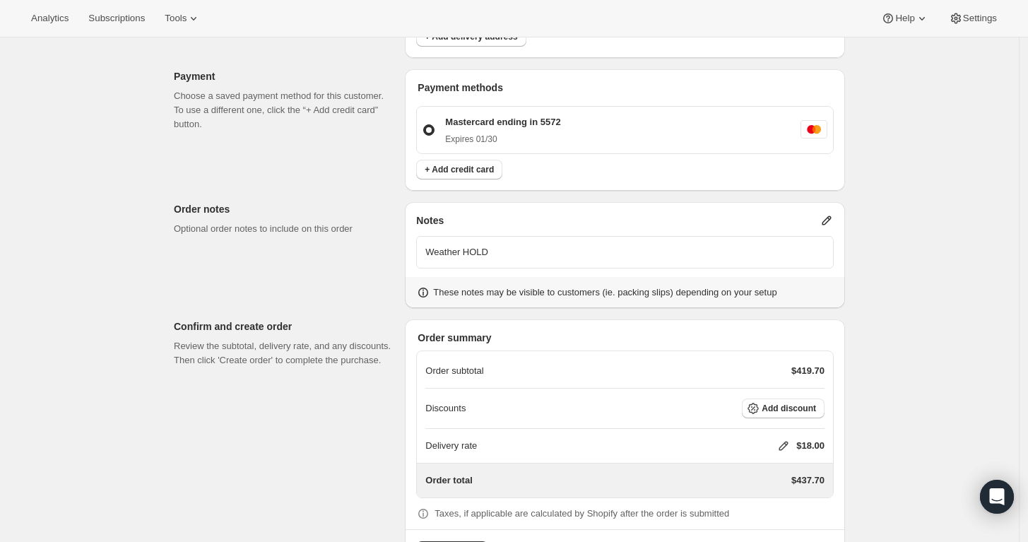
scroll to position [740, 0]
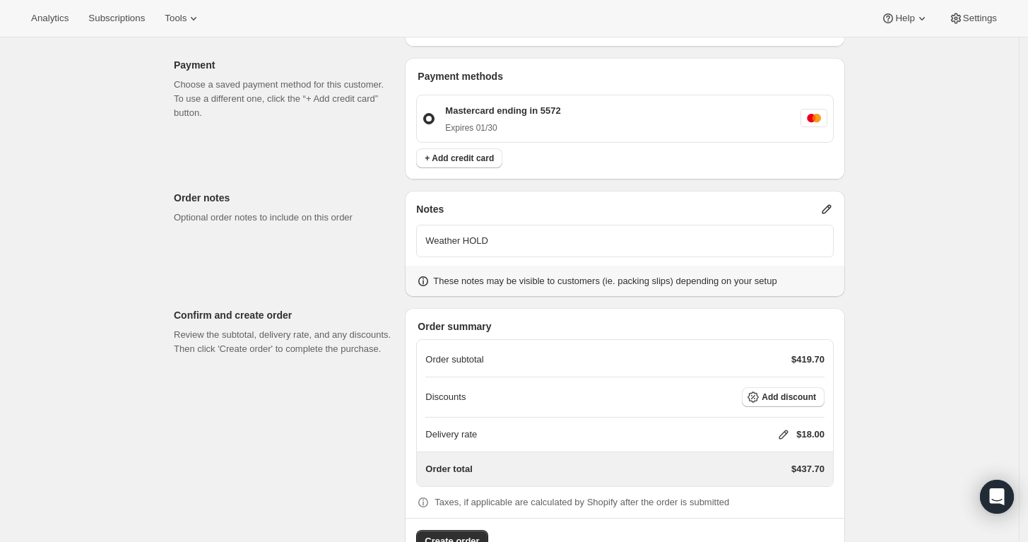
click at [790, 428] on icon at bounding box center [784, 435] width 14 height 14
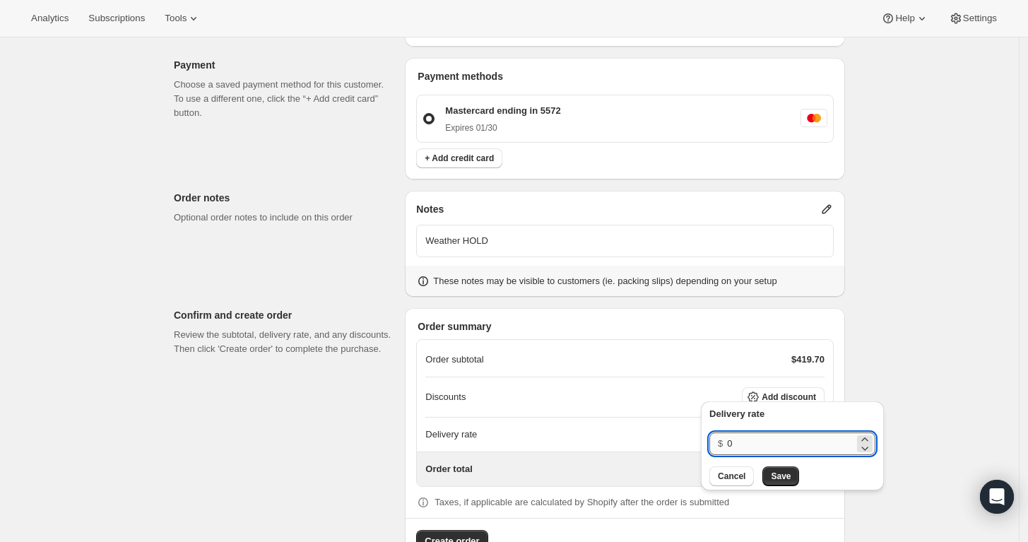
click at [789, 440] on input "0" at bounding box center [790, 443] width 127 height 23
type input "0"
click at [775, 471] on span "Save" at bounding box center [781, 476] width 20 height 11
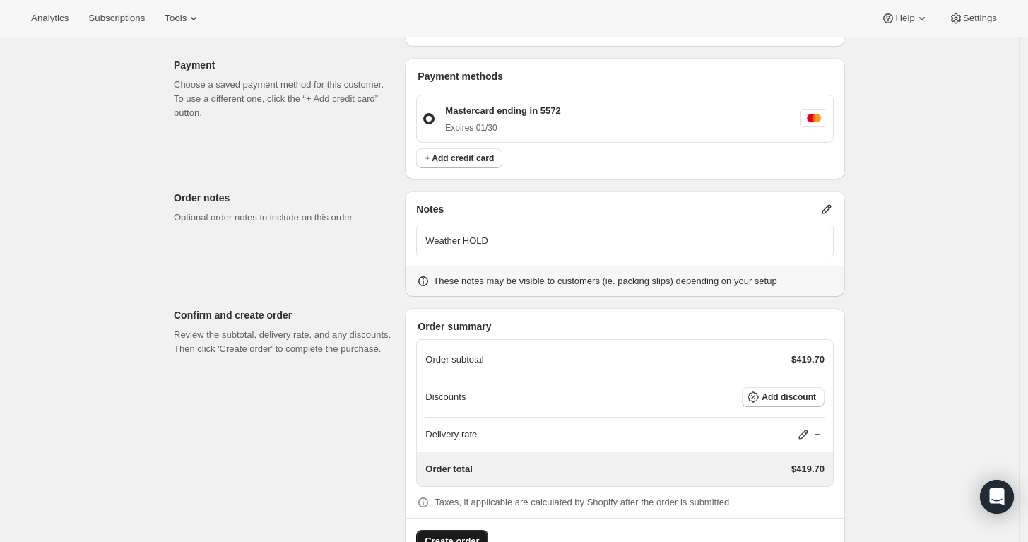
click at [464, 534] on span "Create order" at bounding box center [452, 541] width 54 height 14
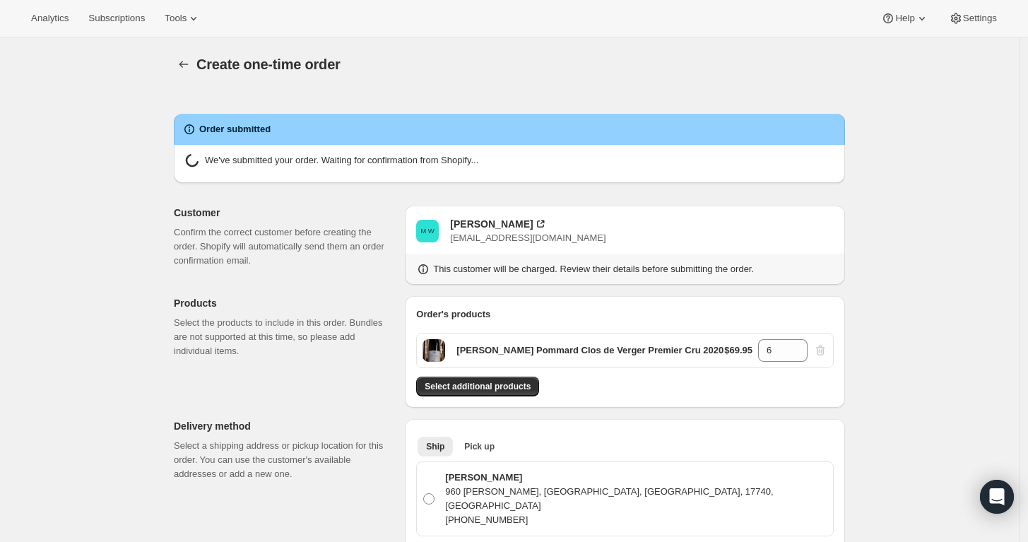
radio input "true"
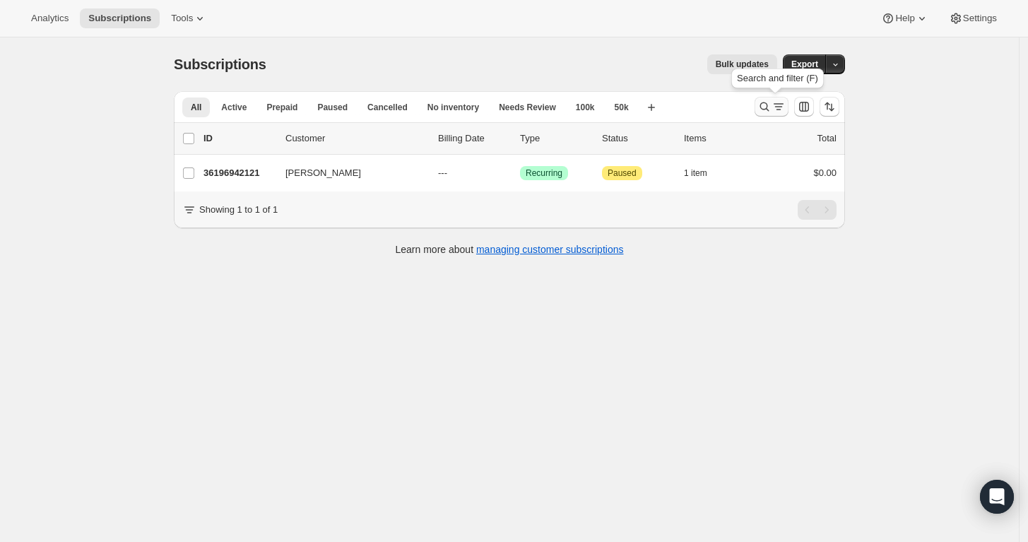
click at [770, 107] on icon "Search and filter results" at bounding box center [764, 106] width 9 height 9
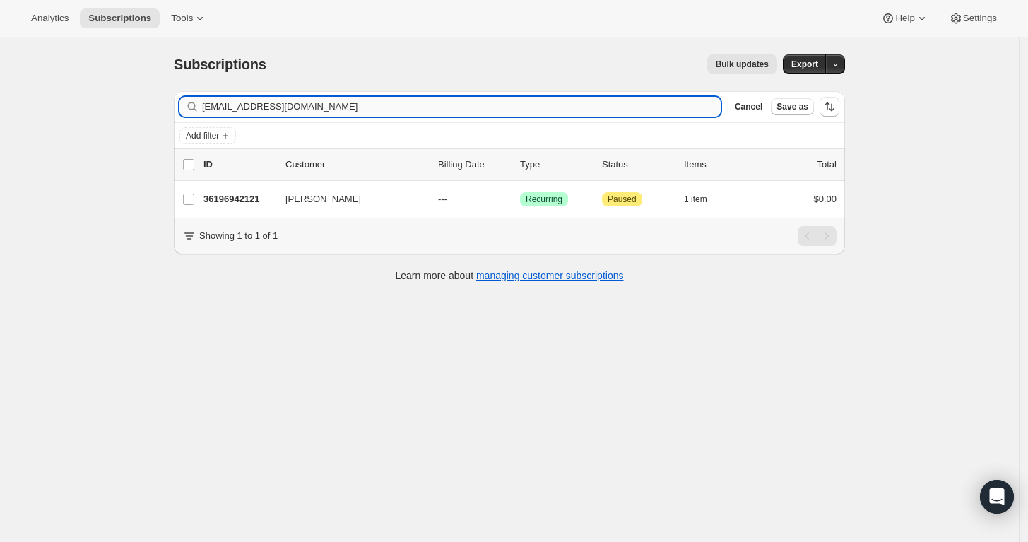
click at [438, 106] on input "[EMAIL_ADDRESS][DOMAIN_NAME]" at bounding box center [461, 107] width 519 height 20
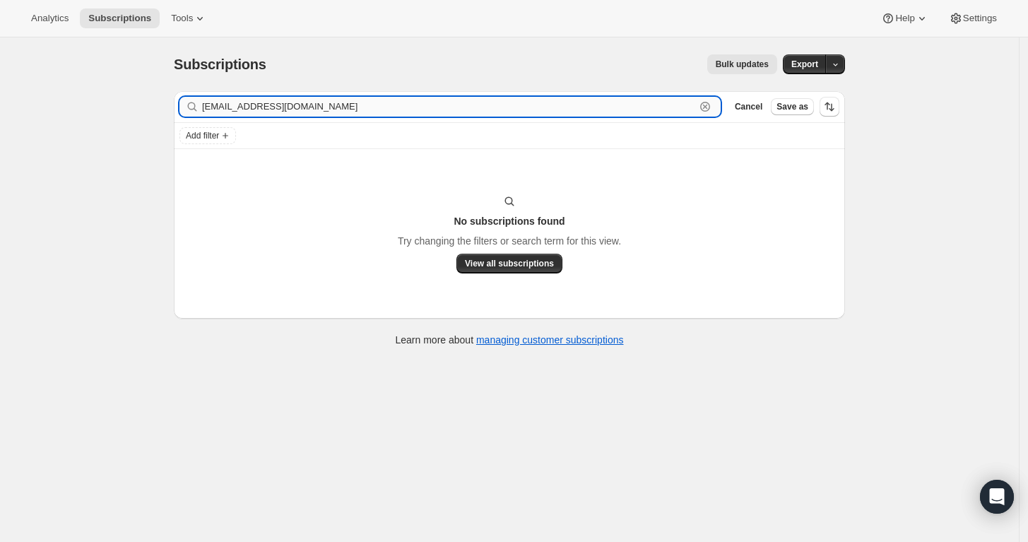
click at [321, 112] on input "LeeR@gtlaw.com" at bounding box center [448, 107] width 493 height 20
paste input "raymond lee"
type input "raymond lee"
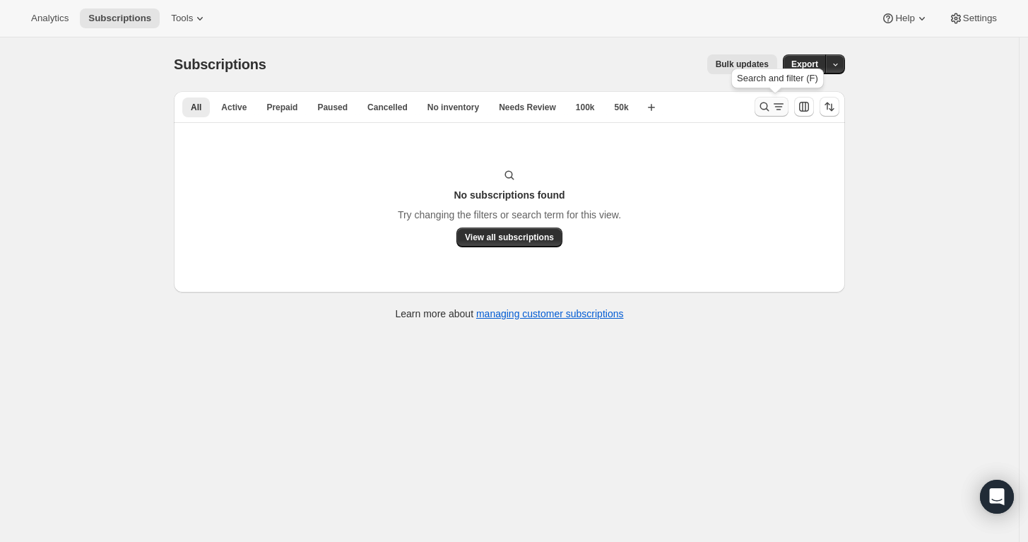
click at [772, 110] on icon "Search and filter results" at bounding box center [765, 107] width 14 height 14
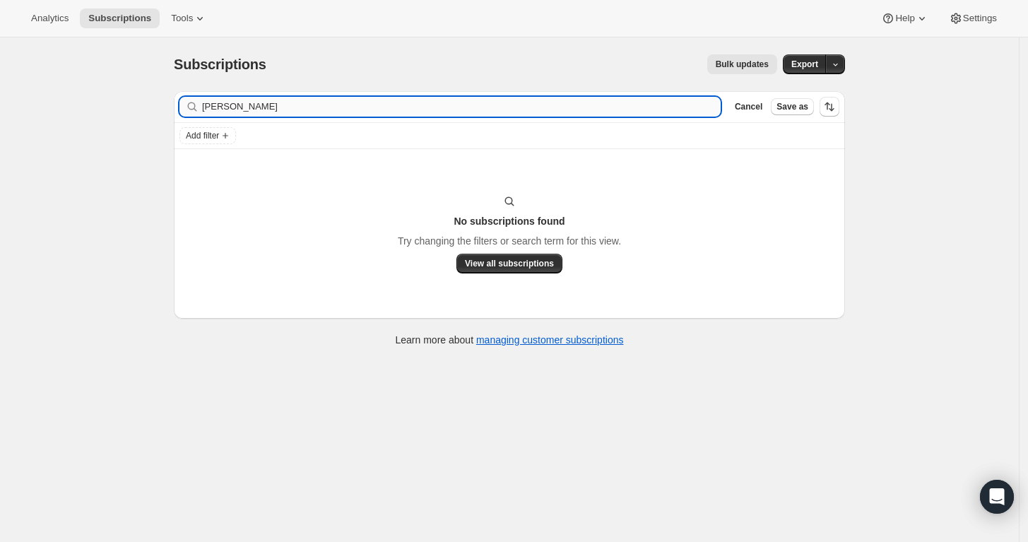
click at [535, 107] on input "[PERSON_NAME]" at bounding box center [461, 107] width 519 height 20
type input "[EMAIL_ADDRESS][DOMAIN_NAME]"
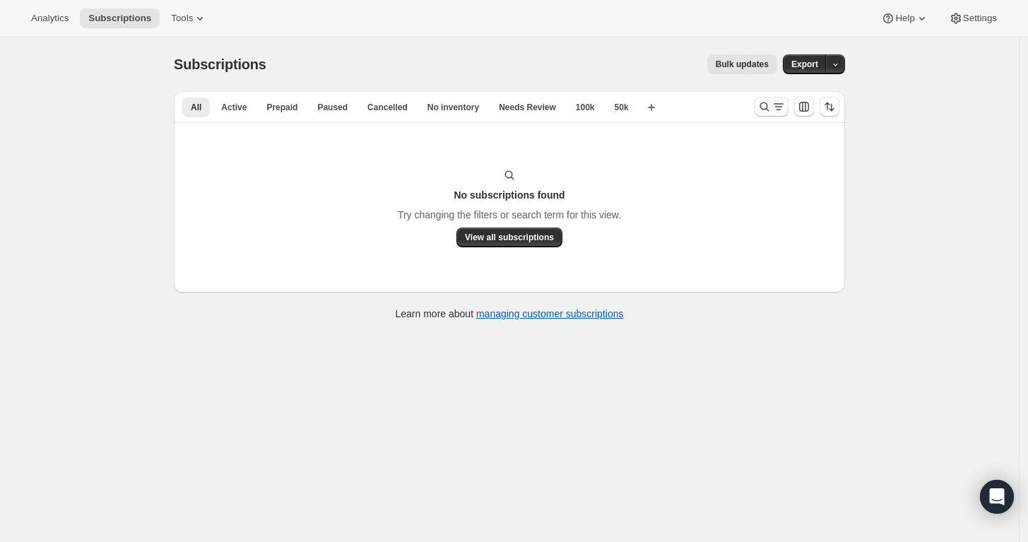
drag, startPoint x: 763, startPoint y: 91, endPoint x: 768, endPoint y: 107, distance: 16.3
click at [768, 107] on div "All Active Prepaid Paused Cancelled No inventory Needs Review 100k 50k More vie…" at bounding box center [509, 106] width 671 height 31
click at [768, 107] on icon "Search and filter results" at bounding box center [765, 107] width 14 height 14
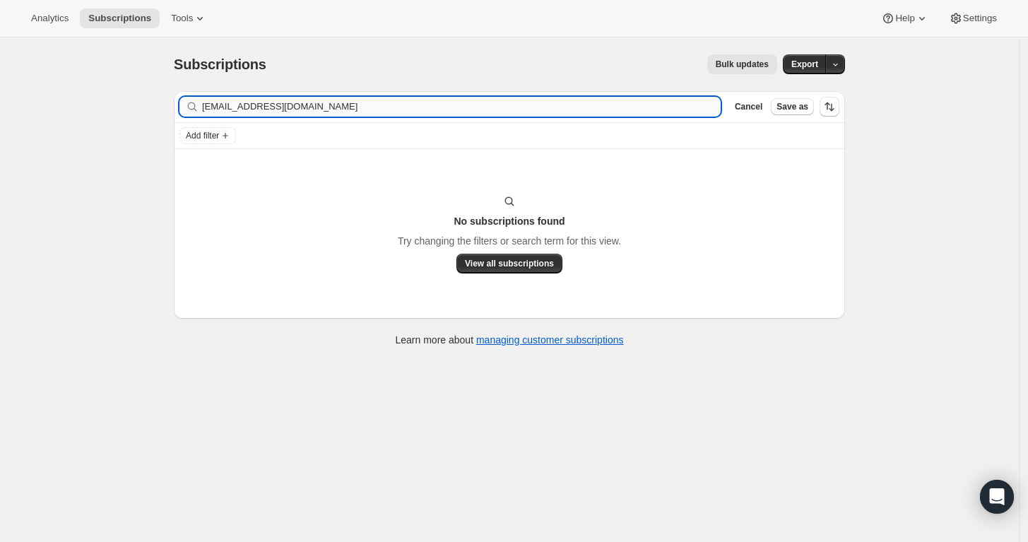
click at [511, 106] on input "[EMAIL_ADDRESS][DOMAIN_NAME]" at bounding box center [461, 107] width 519 height 20
click at [511, 106] on input "[PERSON_NAME]" at bounding box center [461, 107] width 519 height 20
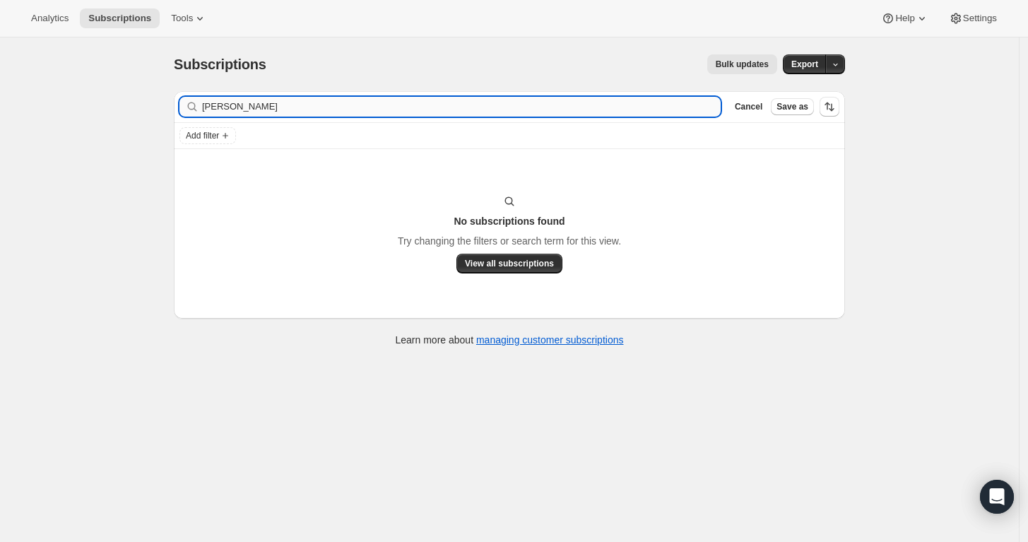
click at [242, 111] on input "[PERSON_NAME]" at bounding box center [461, 107] width 519 height 20
type input "[PERSON_NAME]"
click at [336, 112] on input "[PERSON_NAME]" at bounding box center [448, 107] width 493 height 20
